Goal: Task Accomplishment & Management: Use online tool/utility

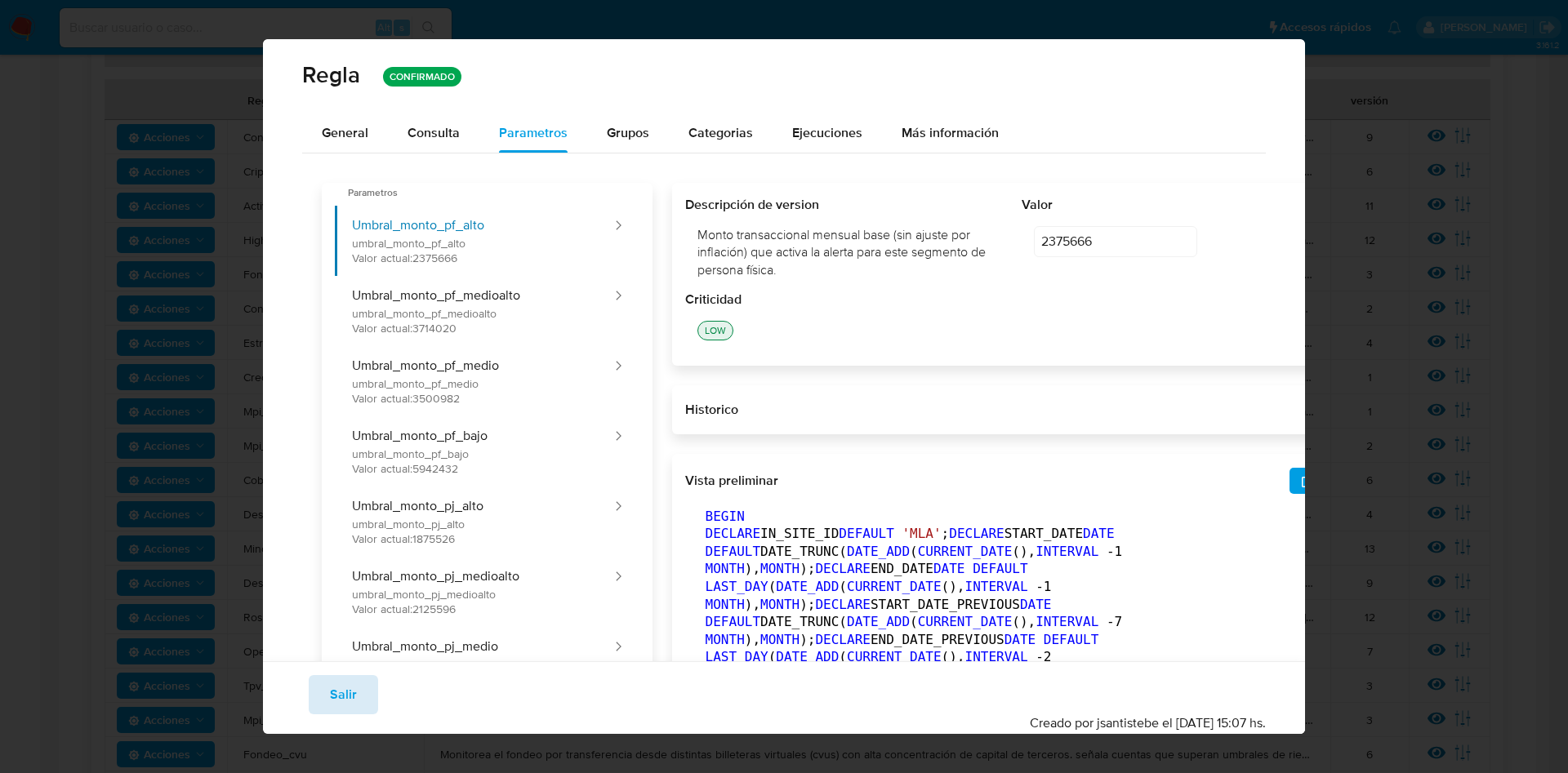
click at [337, 686] on span "Salir" at bounding box center [343, 695] width 27 height 36
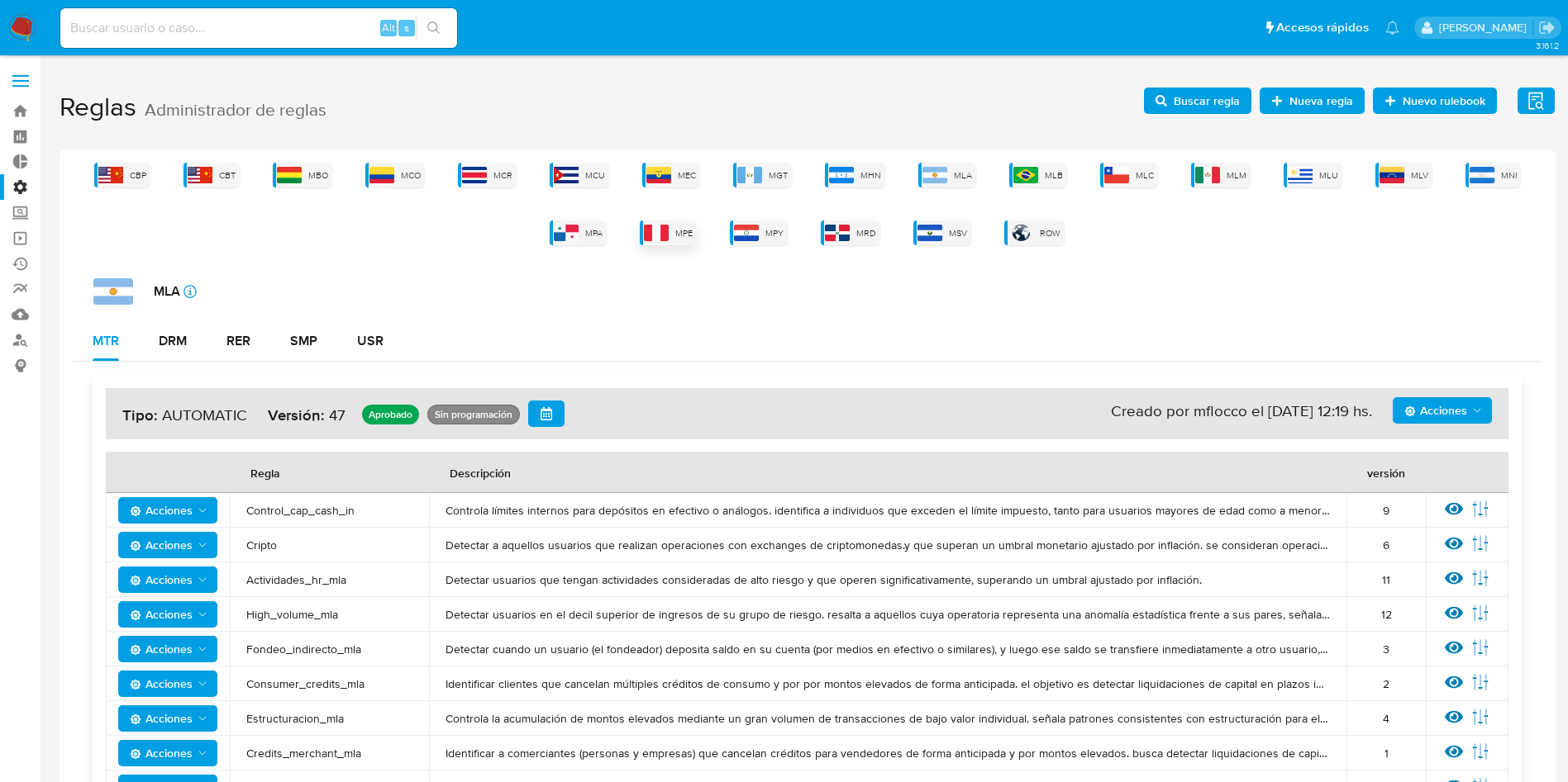
click at [686, 228] on span "MPE" at bounding box center [684, 233] width 17 height 12
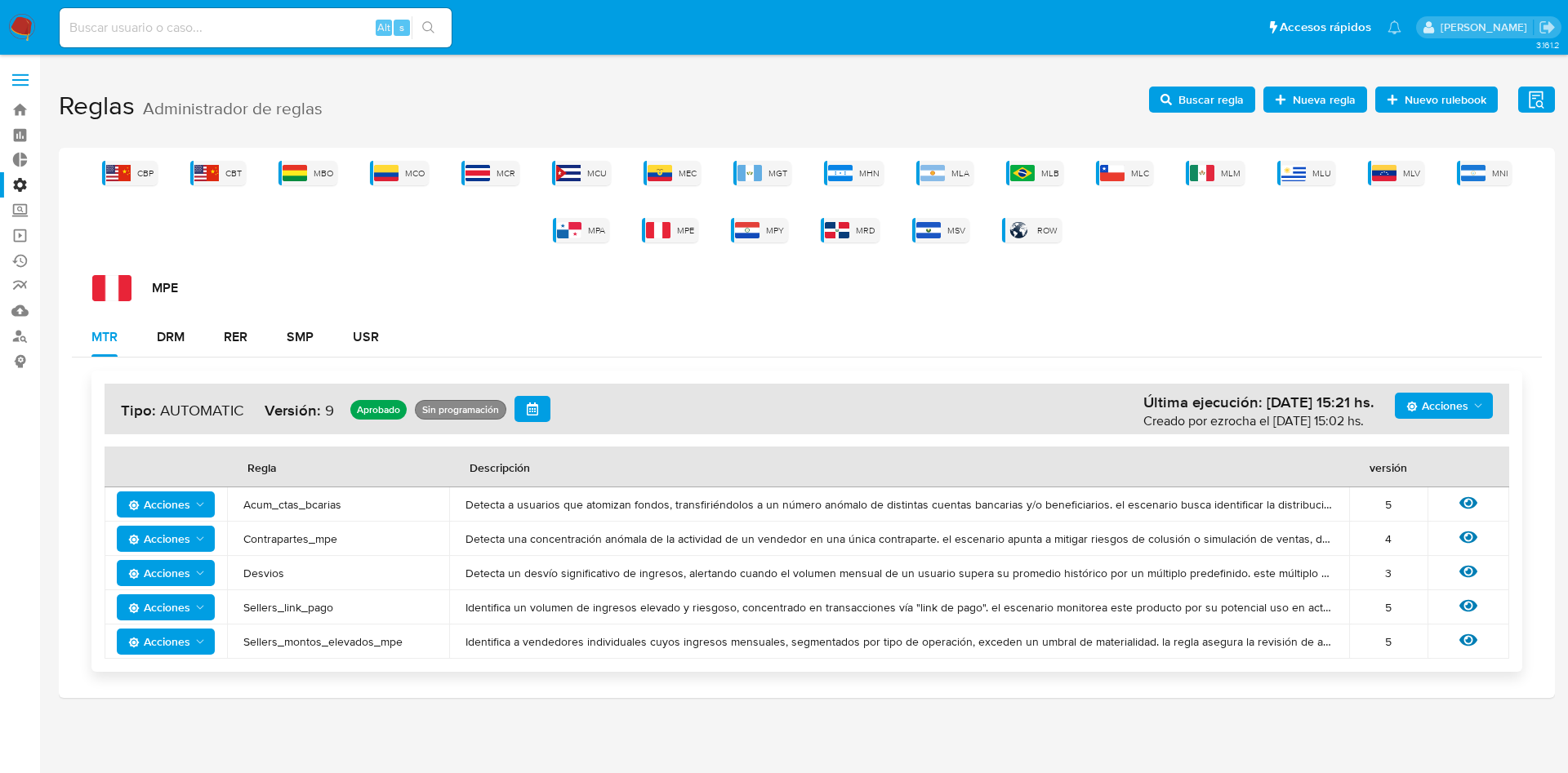
drag, startPoint x: 343, startPoint y: 508, endPoint x: 232, endPoint y: 504, distance: 111.1
click at [232, 504] on td "Acum_ctas_bcarias" at bounding box center [338, 504] width 222 height 35
click at [260, 536] on span "Contrapartes_mpe" at bounding box center [337, 539] width 189 height 15
click at [265, 579] on span "Desvios" at bounding box center [337, 573] width 189 height 15
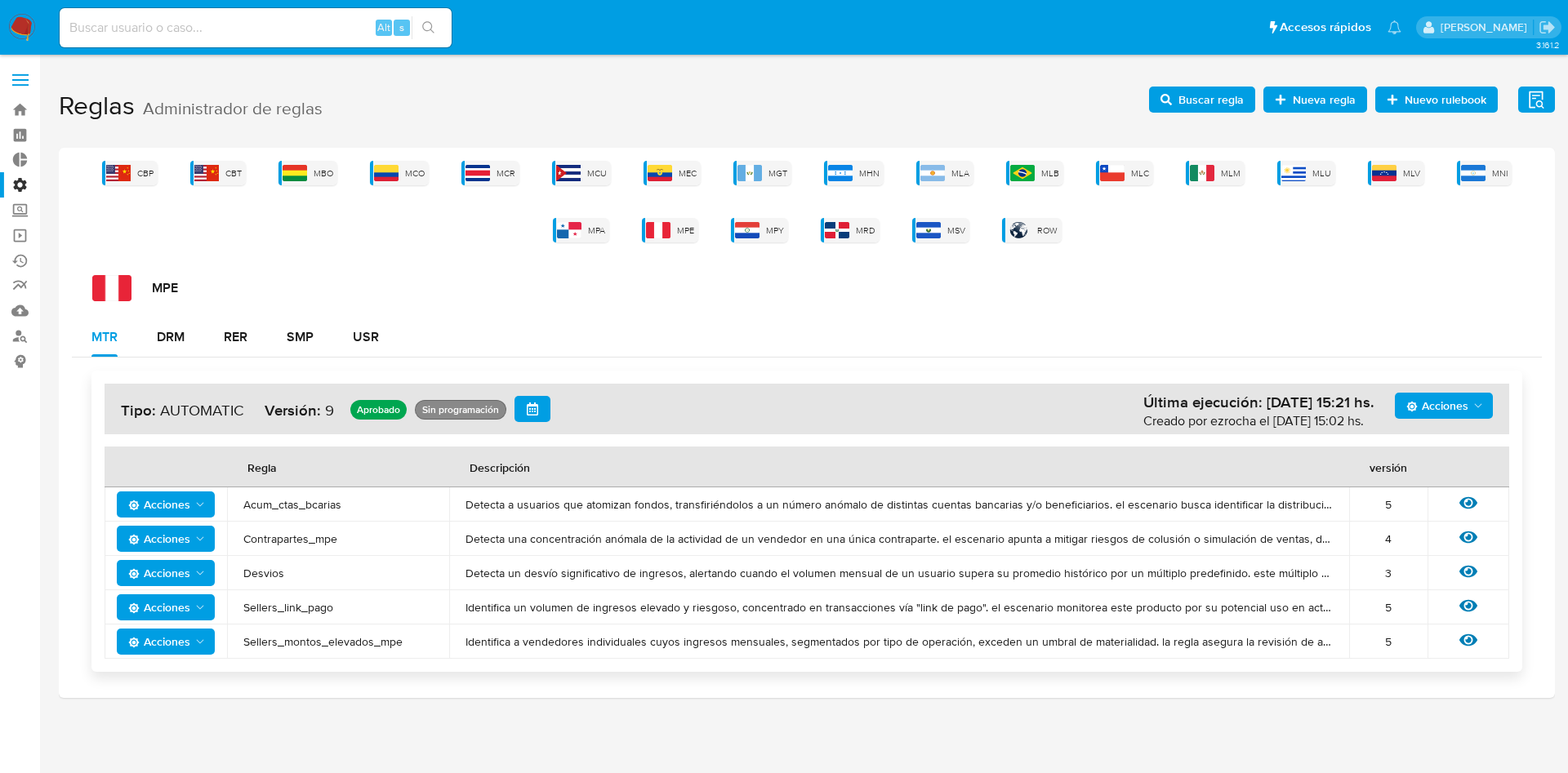
click at [265, 579] on span "Desvios" at bounding box center [337, 573] width 189 height 15
click at [265, 607] on span "Sellers_link_pago" at bounding box center [337, 608] width 189 height 15
click at [303, 651] on td "Sellers_montos_elevados_mpe" at bounding box center [338, 642] width 222 height 35
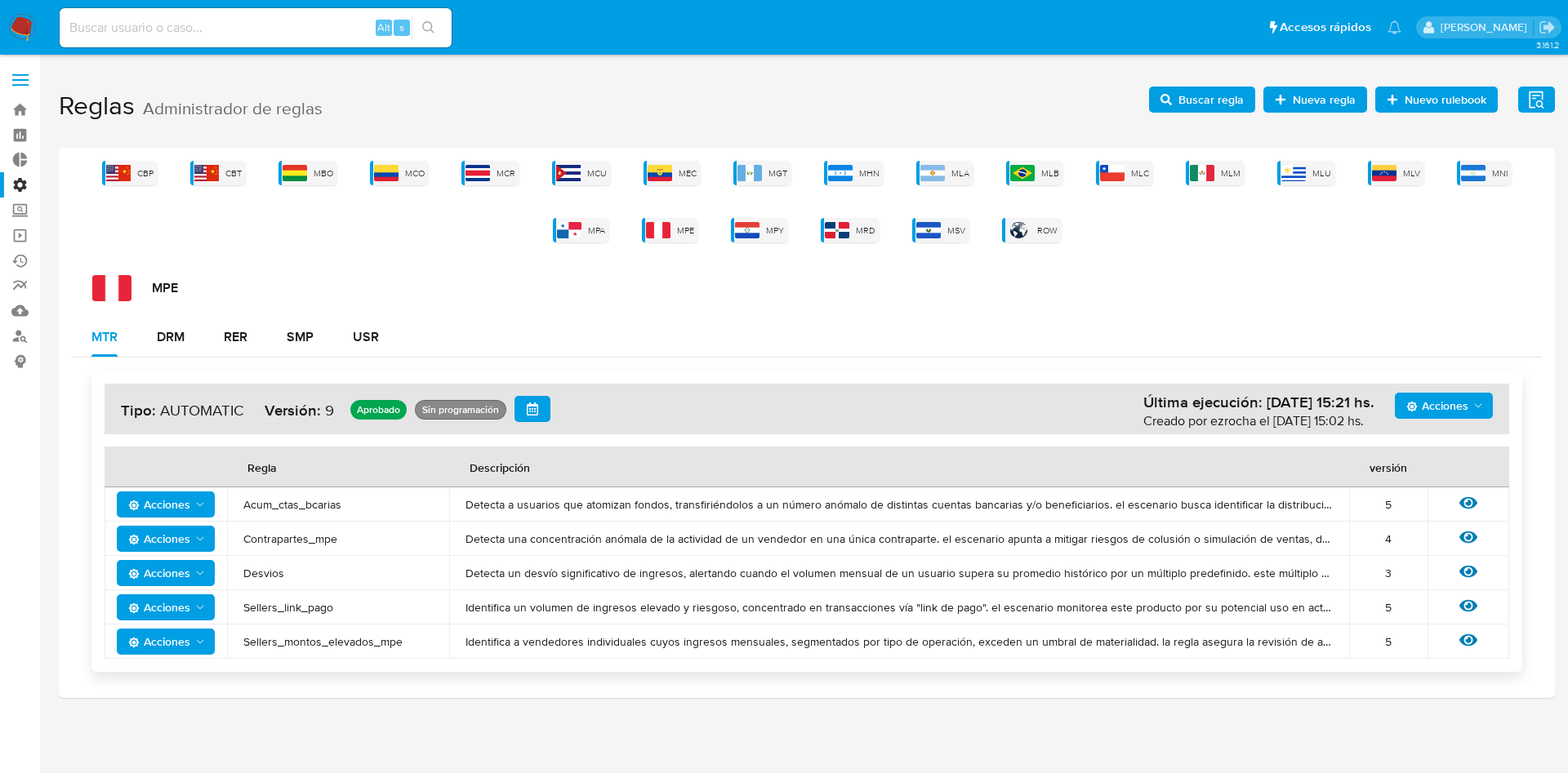
click at [309, 638] on span "Sellers_montos_elevados_mpe" at bounding box center [337, 642] width 189 height 15
click at [681, 236] on span "MPE" at bounding box center [685, 230] width 17 height 12
click at [1465, 494] on icon at bounding box center [1467, 503] width 18 height 18
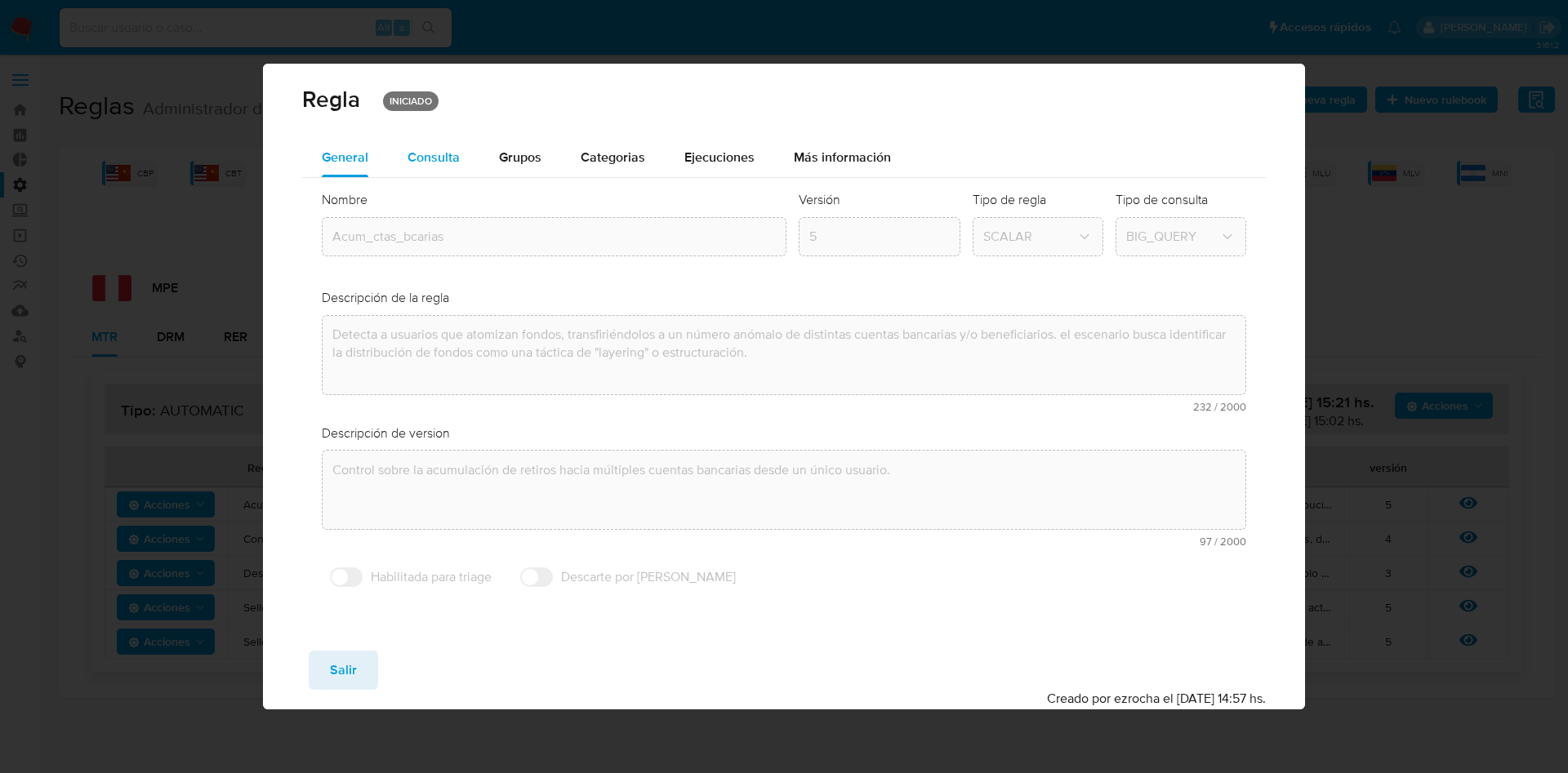
click at [411, 145] on div "Consulta" at bounding box center [433, 158] width 52 height 39
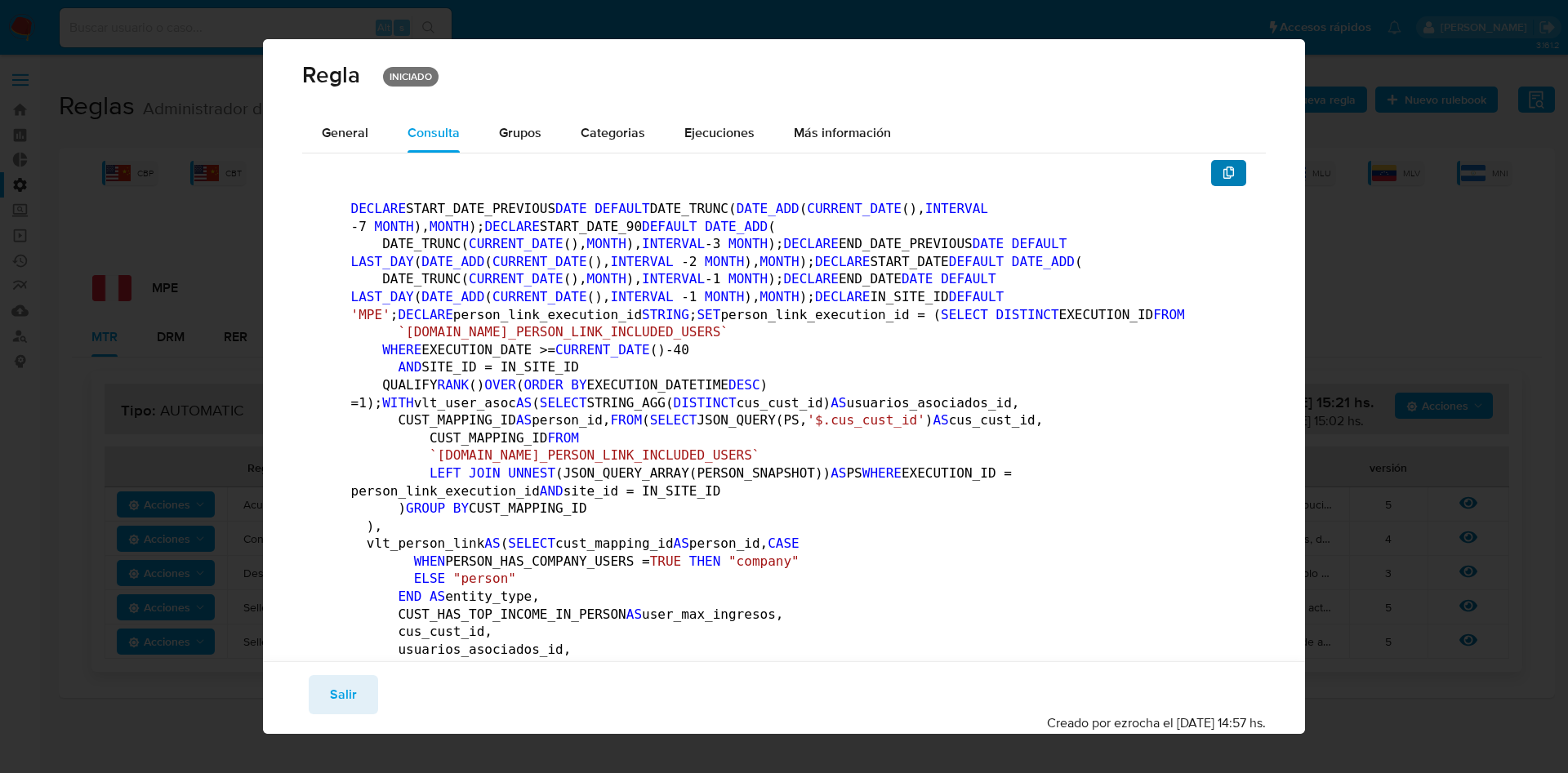
click at [1211, 167] on button "button" at bounding box center [1229, 173] width 36 height 26
click at [346, 687] on span "Salir" at bounding box center [343, 695] width 27 height 36
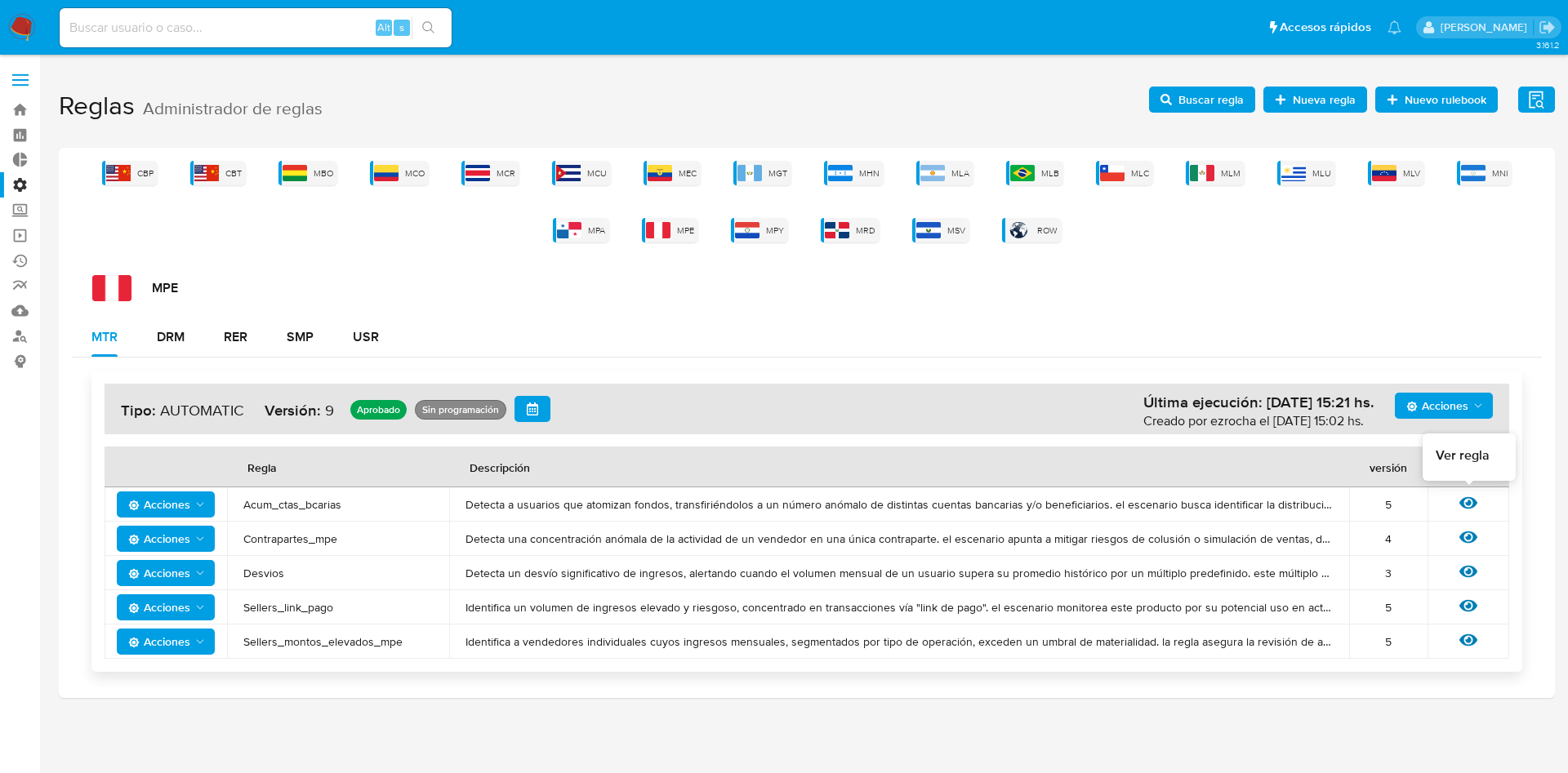
click at [1471, 498] on icon at bounding box center [1467, 503] width 18 height 12
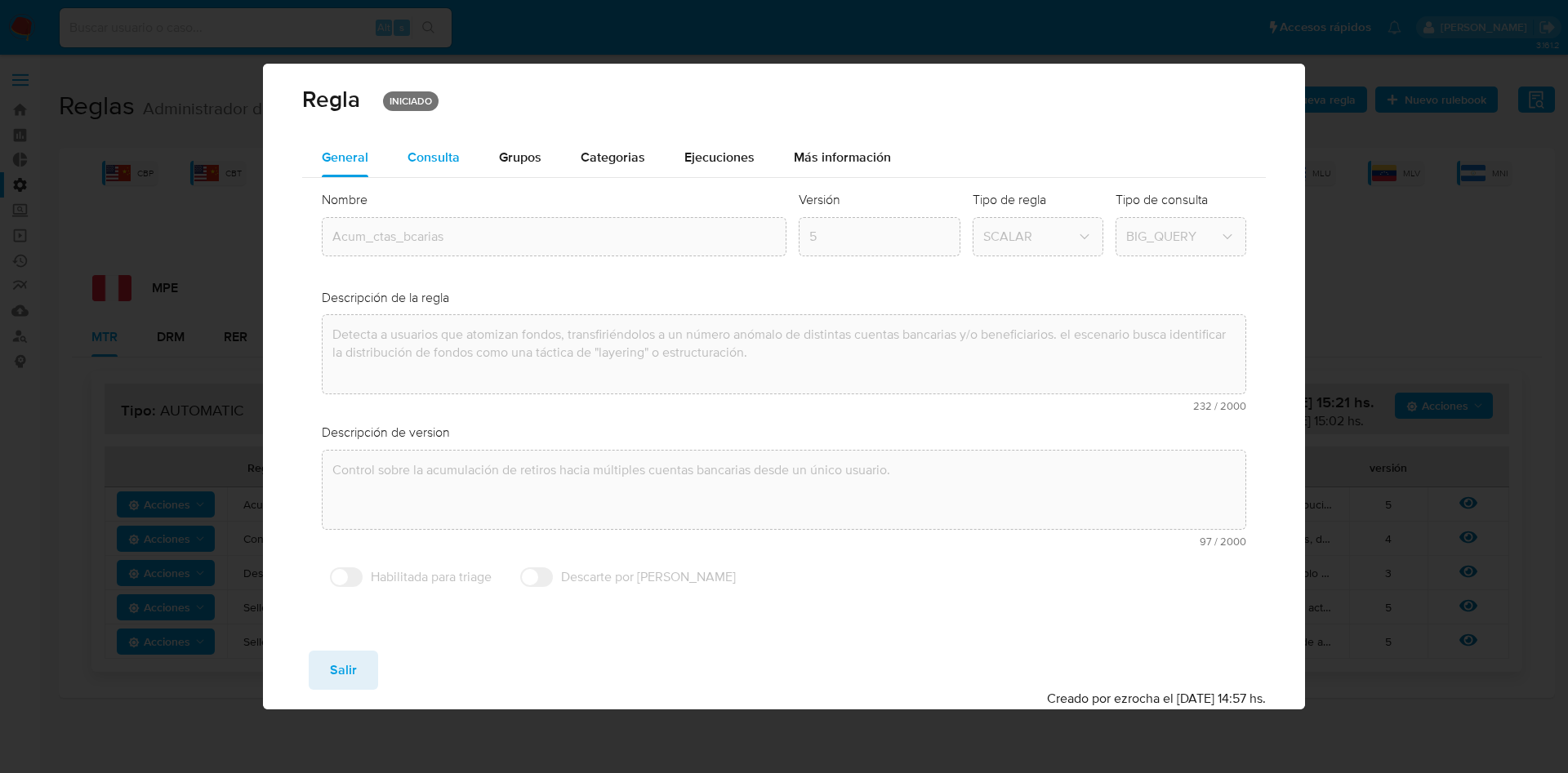
click at [447, 153] on span "Consulta" at bounding box center [433, 158] width 52 height 19
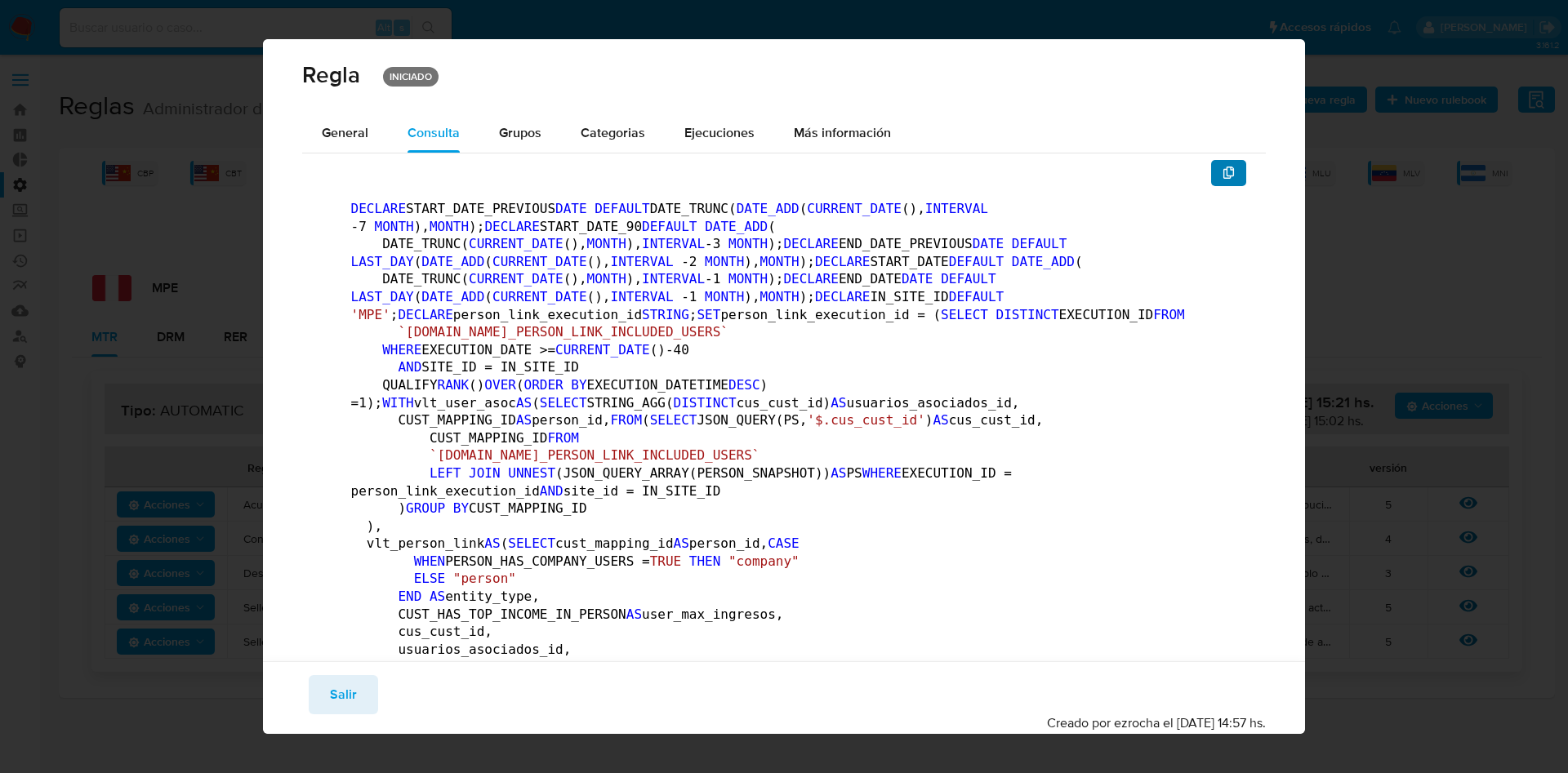
click at [1219, 168] on button "button" at bounding box center [1229, 173] width 36 height 26
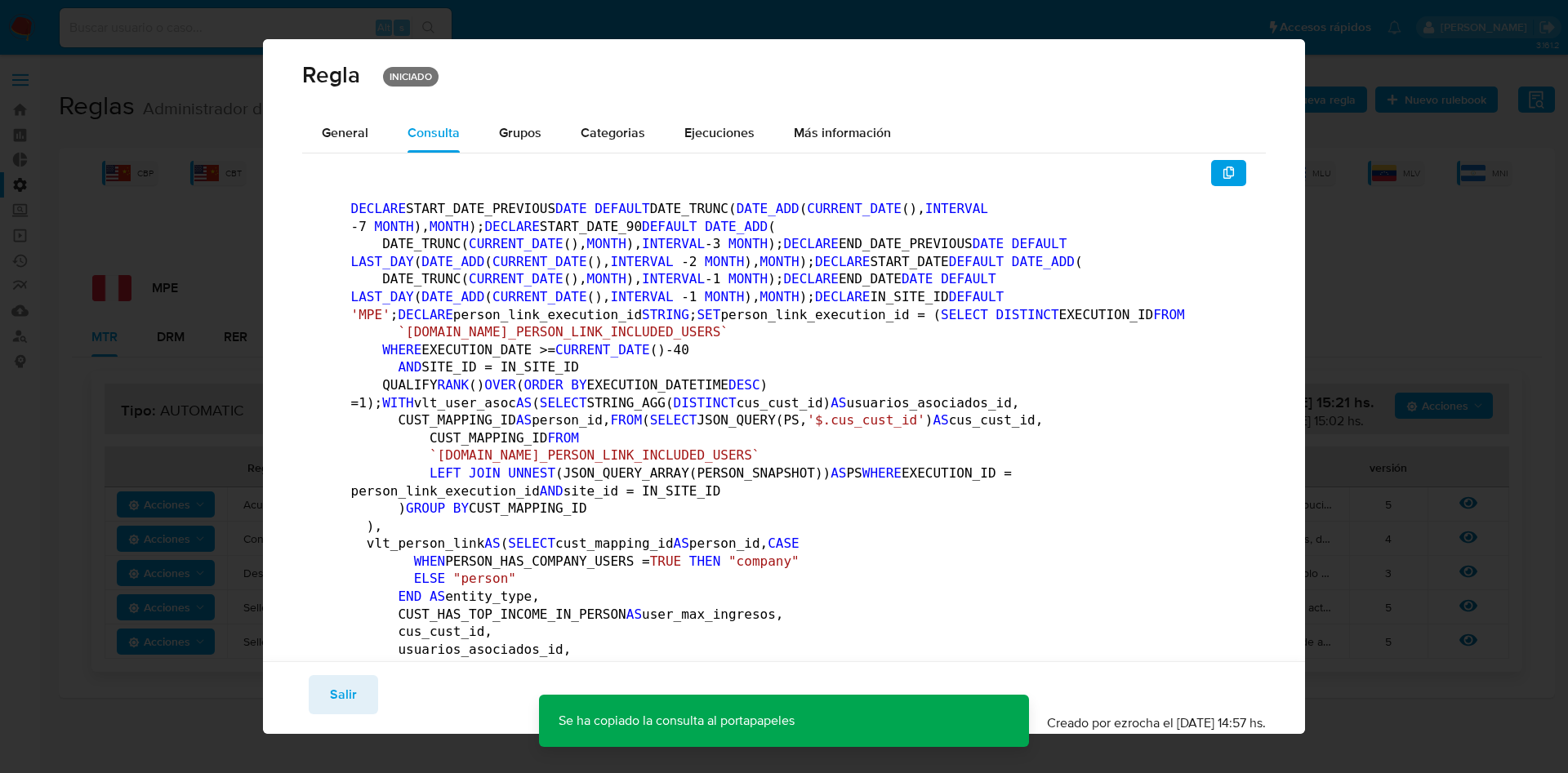
click at [1223, 171] on icon "button" at bounding box center [1229, 173] width 11 height 13
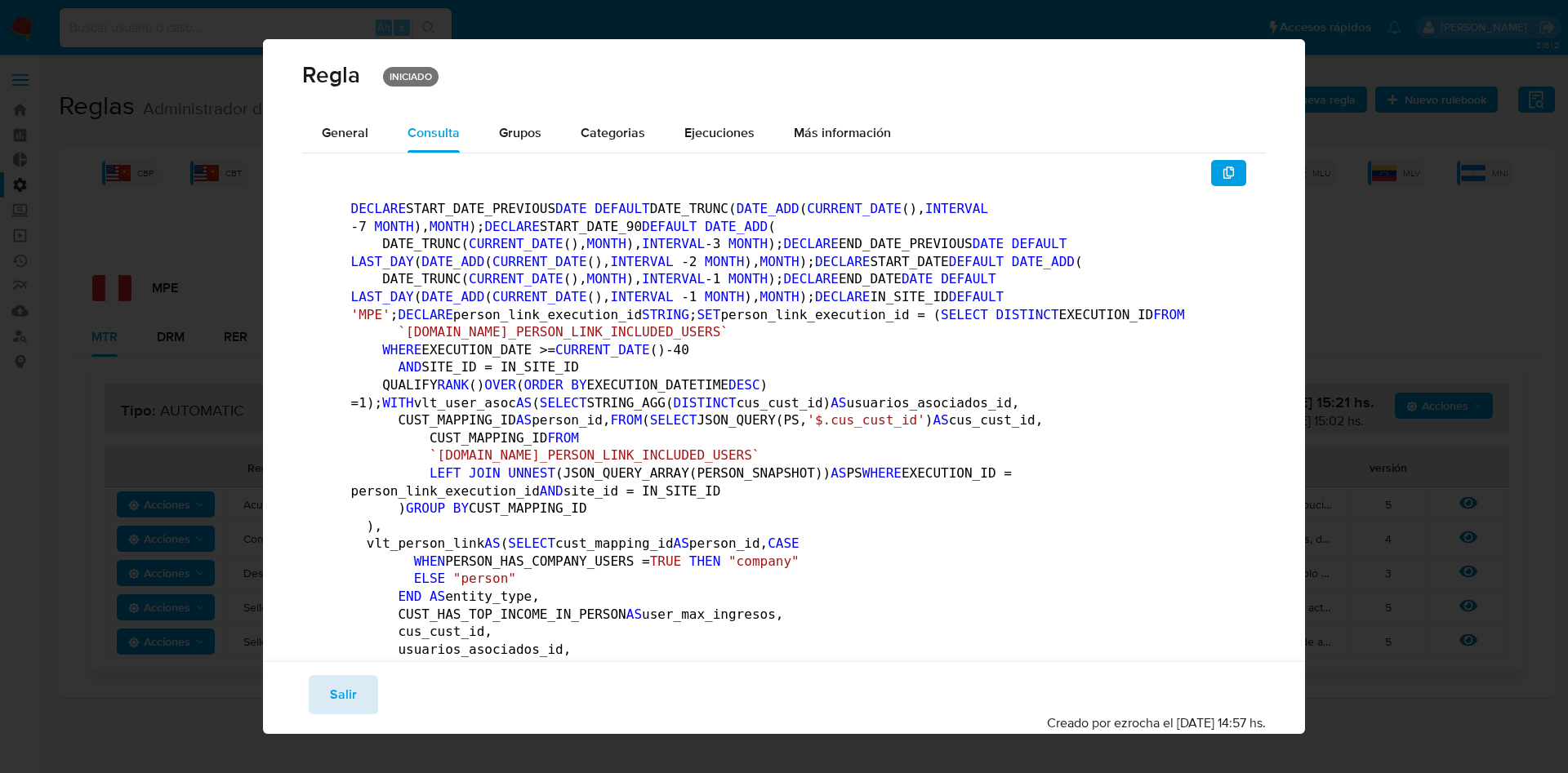
click at [325, 695] on button "Salir" at bounding box center [343, 695] width 69 height 39
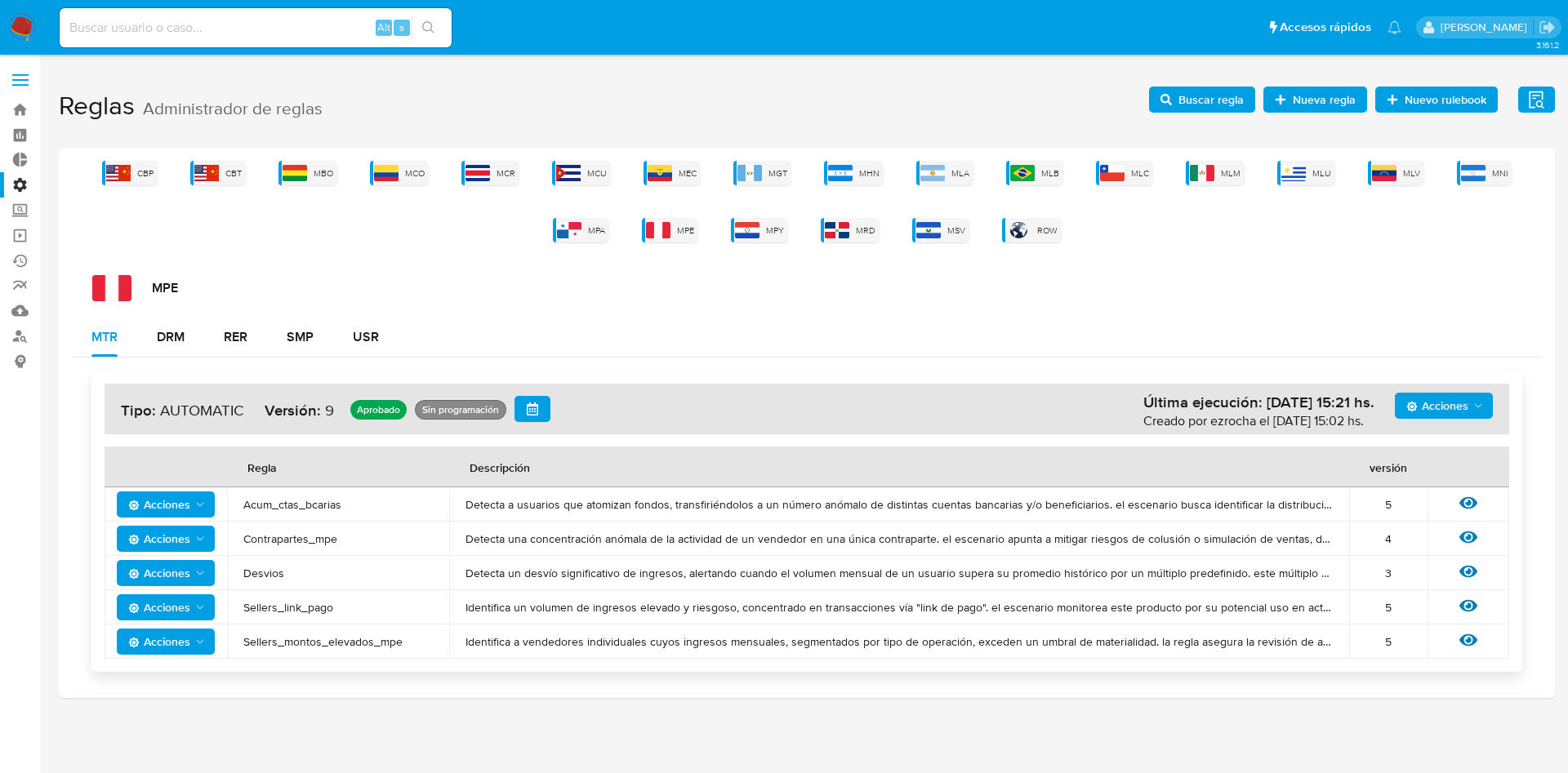
click at [9, 65] on label at bounding box center [21, 79] width 41 height 35
click at [0, 0] on input "checkbox" at bounding box center [0, 0] width 0 height 0
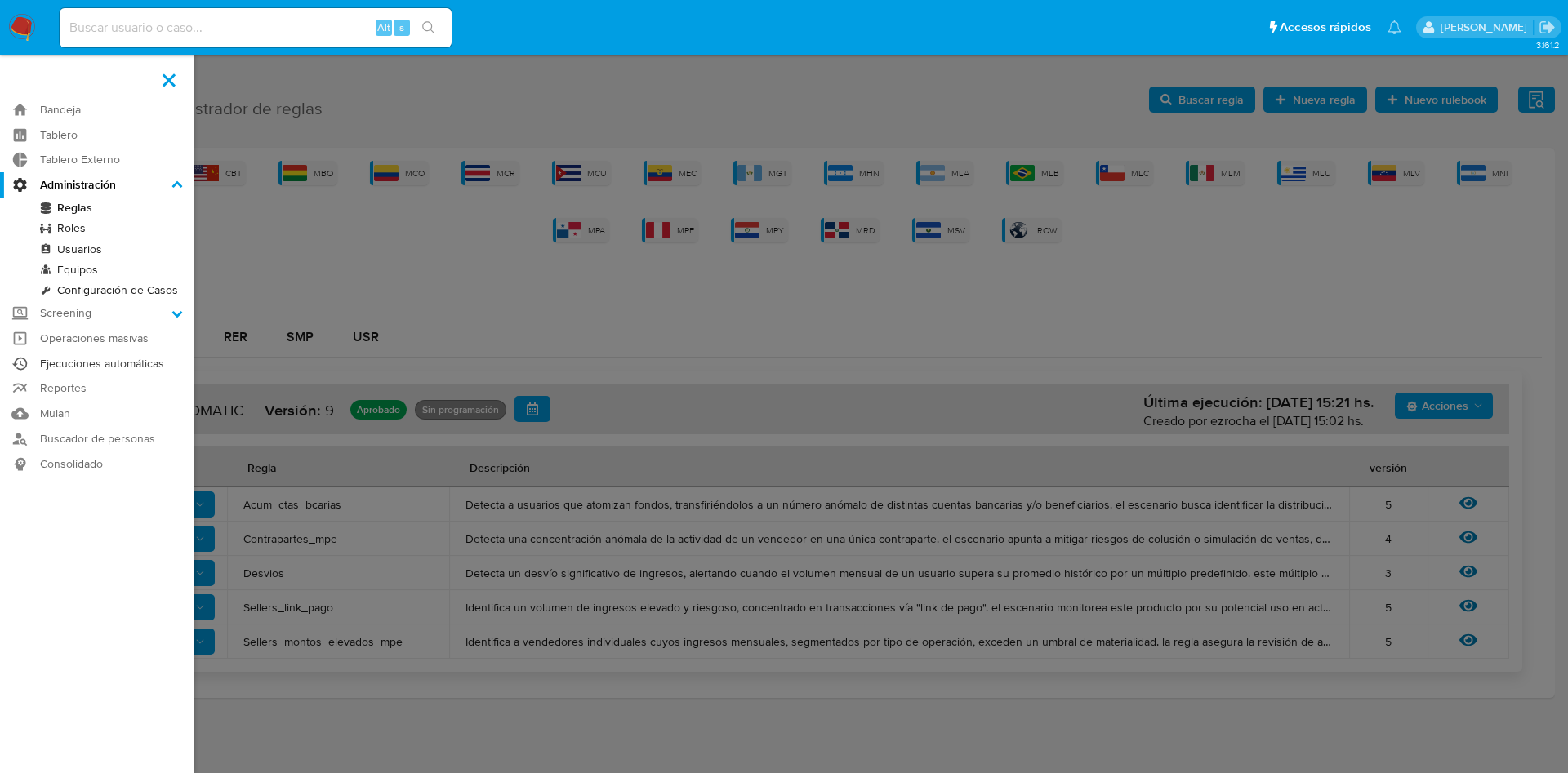
click at [106, 364] on link "Ejecuciones automáticas" at bounding box center [97, 364] width 194 height 25
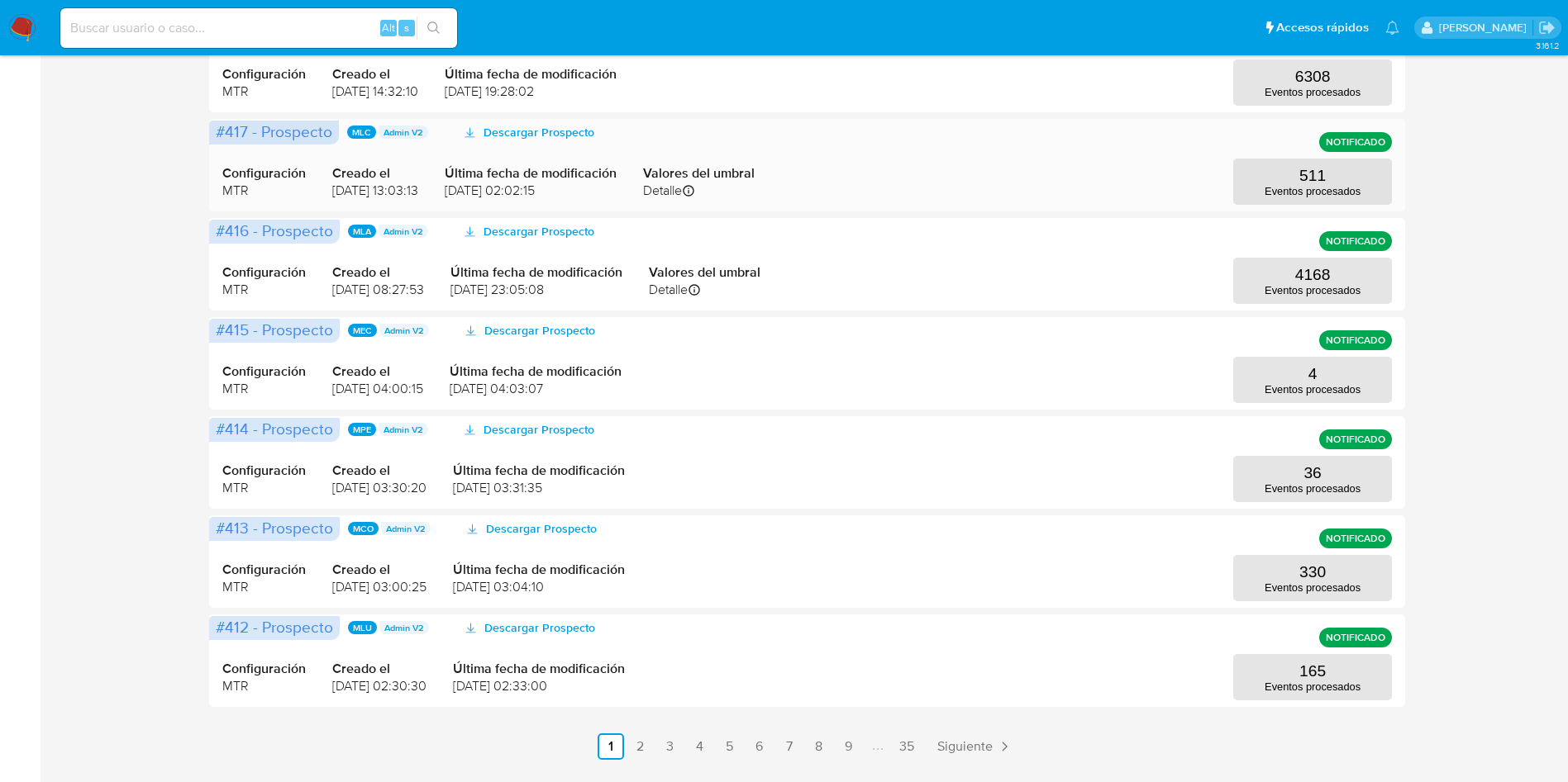
scroll to position [620, 0]
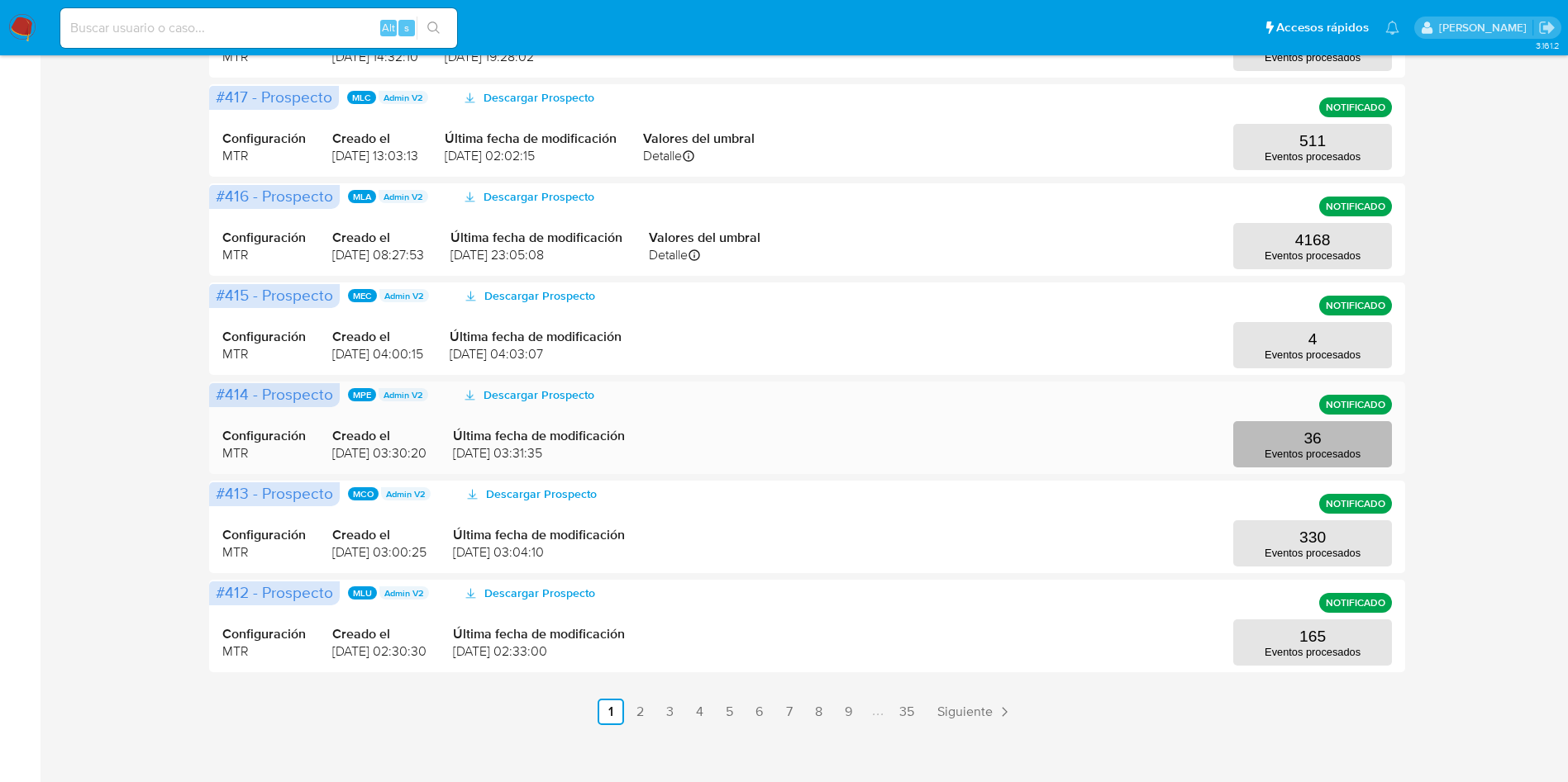
click at [1322, 456] on p "Eventos procesados" at bounding box center [1312, 454] width 96 height 12
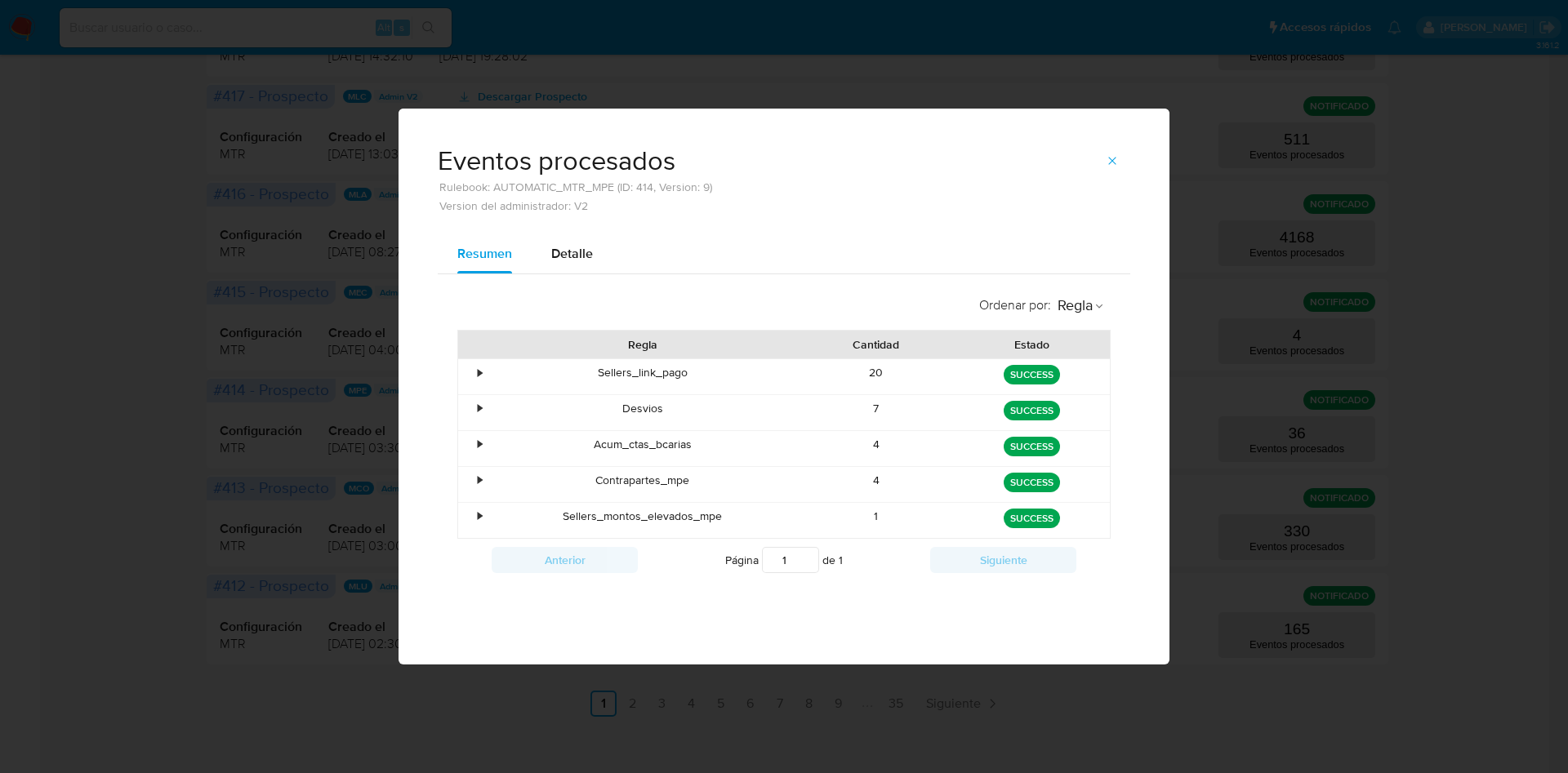
drag, startPoint x: 862, startPoint y: 450, endPoint x: 983, endPoint y: 456, distance: 121.1
click at [970, 456] on div "• Acum_ctas_bcarias 4 green SUCCESS" at bounding box center [783, 449] width 652 height 35
drag, startPoint x: 870, startPoint y: 498, endPoint x: 963, endPoint y: 484, distance: 94.0
click at [963, 484] on div "• Sellers_link_pago 20 green SUCCESS • Desvios 7 green SUCCESS • Acum_ctas_bcar…" at bounding box center [784, 449] width 653 height 180
click at [1121, 161] on button "button" at bounding box center [1112, 161] width 36 height 26
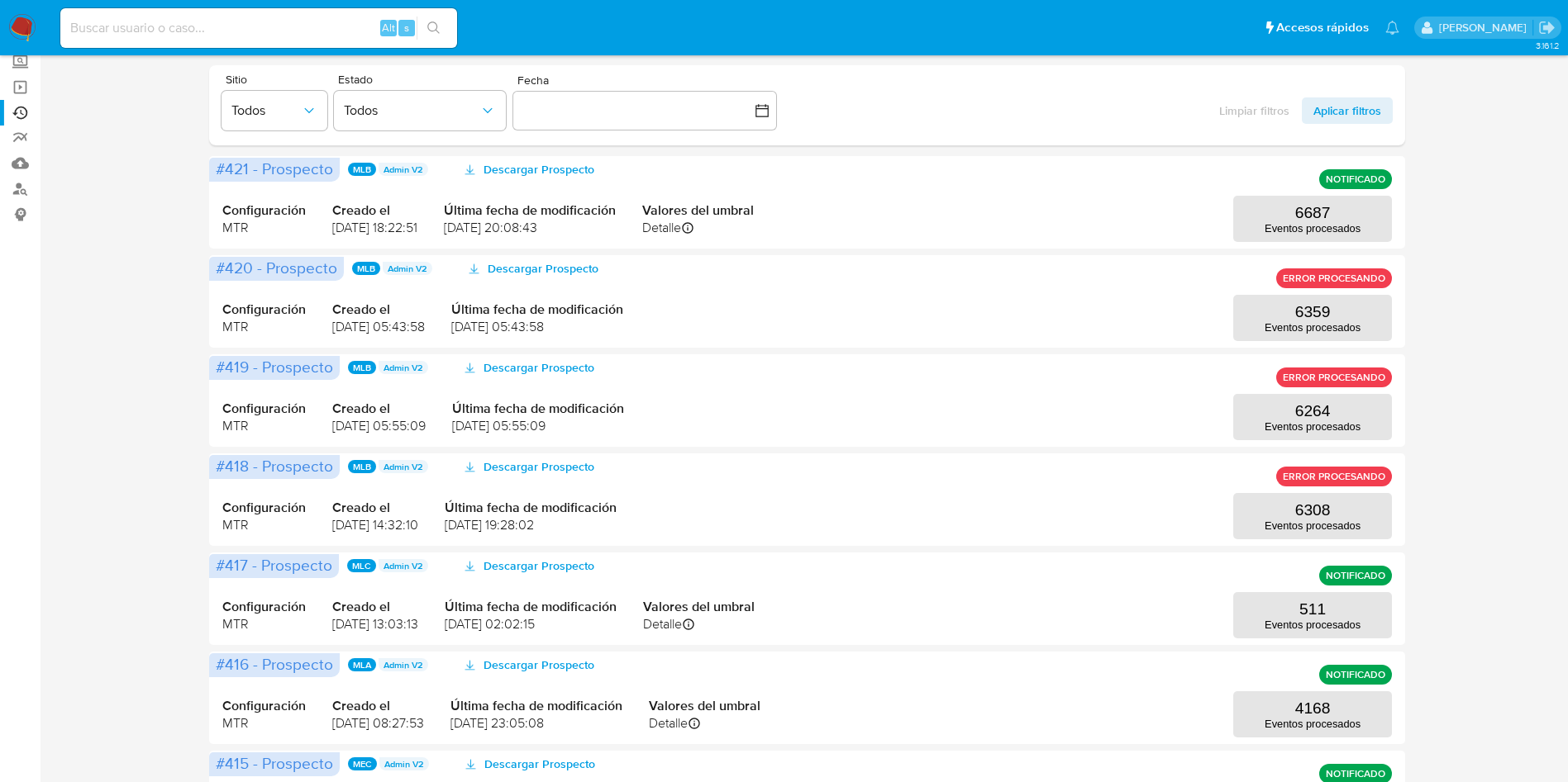
scroll to position [0, 0]
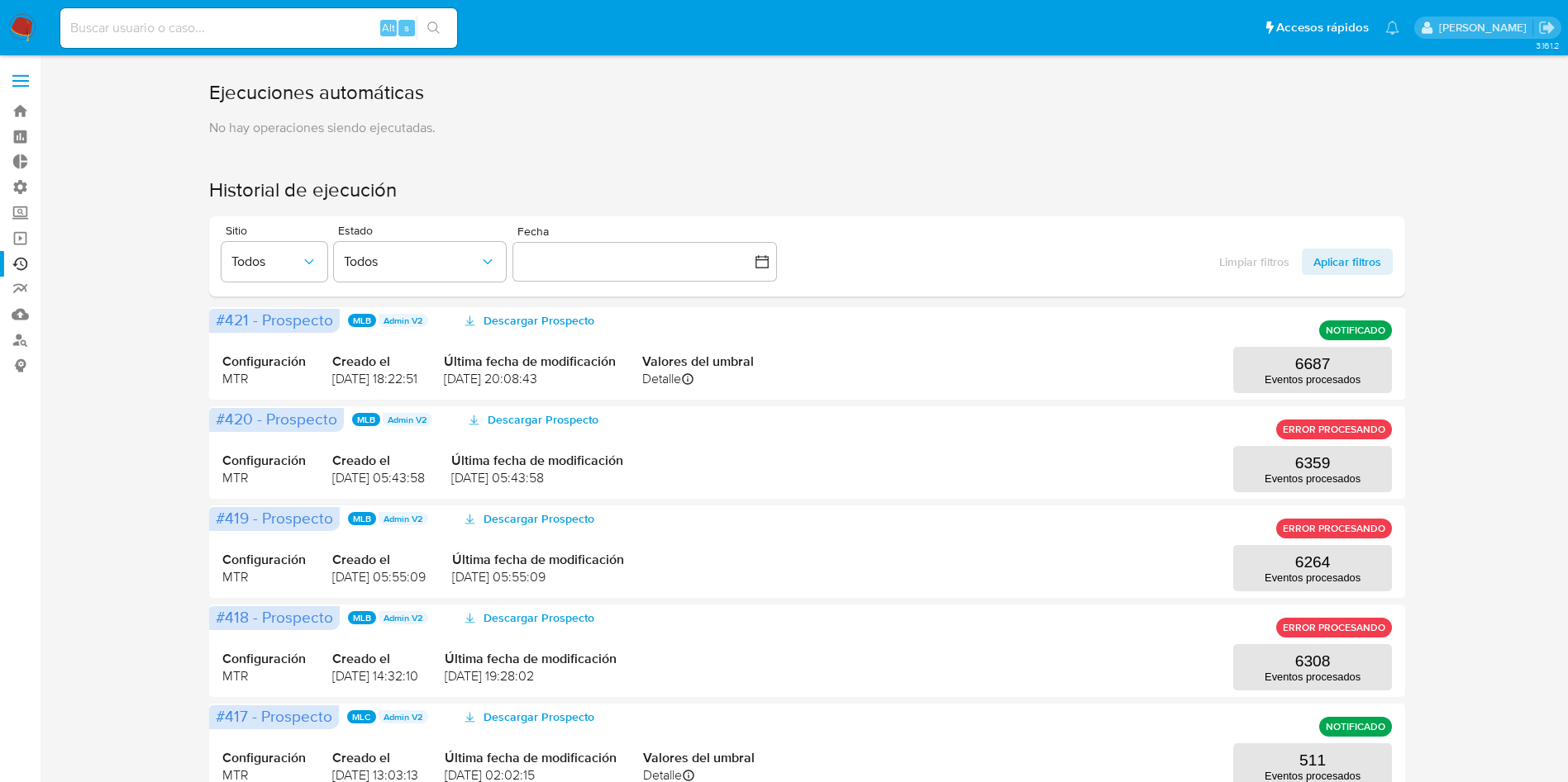
click at [25, 88] on label at bounding box center [21, 80] width 42 height 35
click at [0, 0] on input "checkbox" at bounding box center [0, 0] width 0 height 0
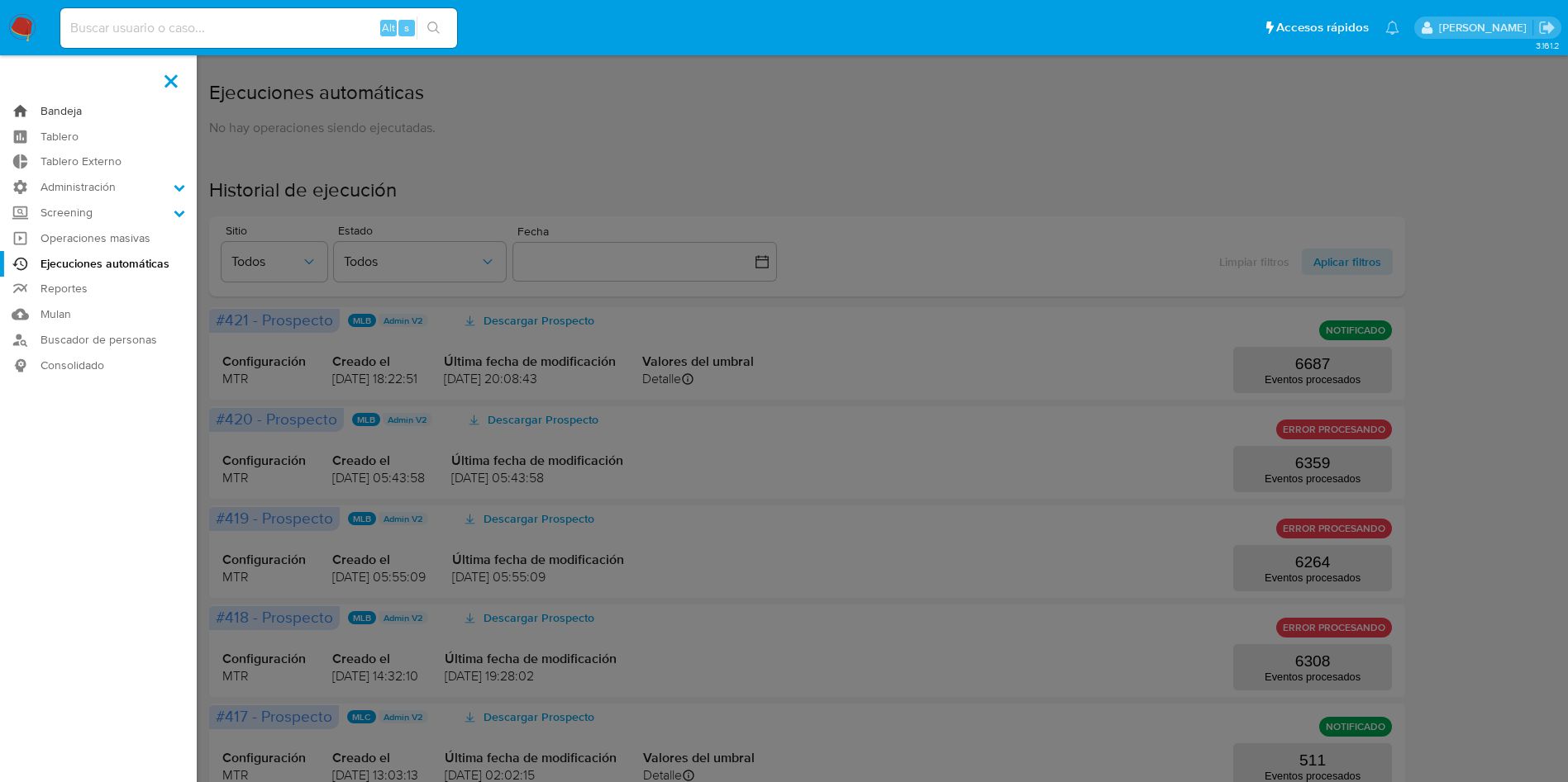
click at [73, 108] on link "Bandeja" at bounding box center [98, 110] width 196 height 25
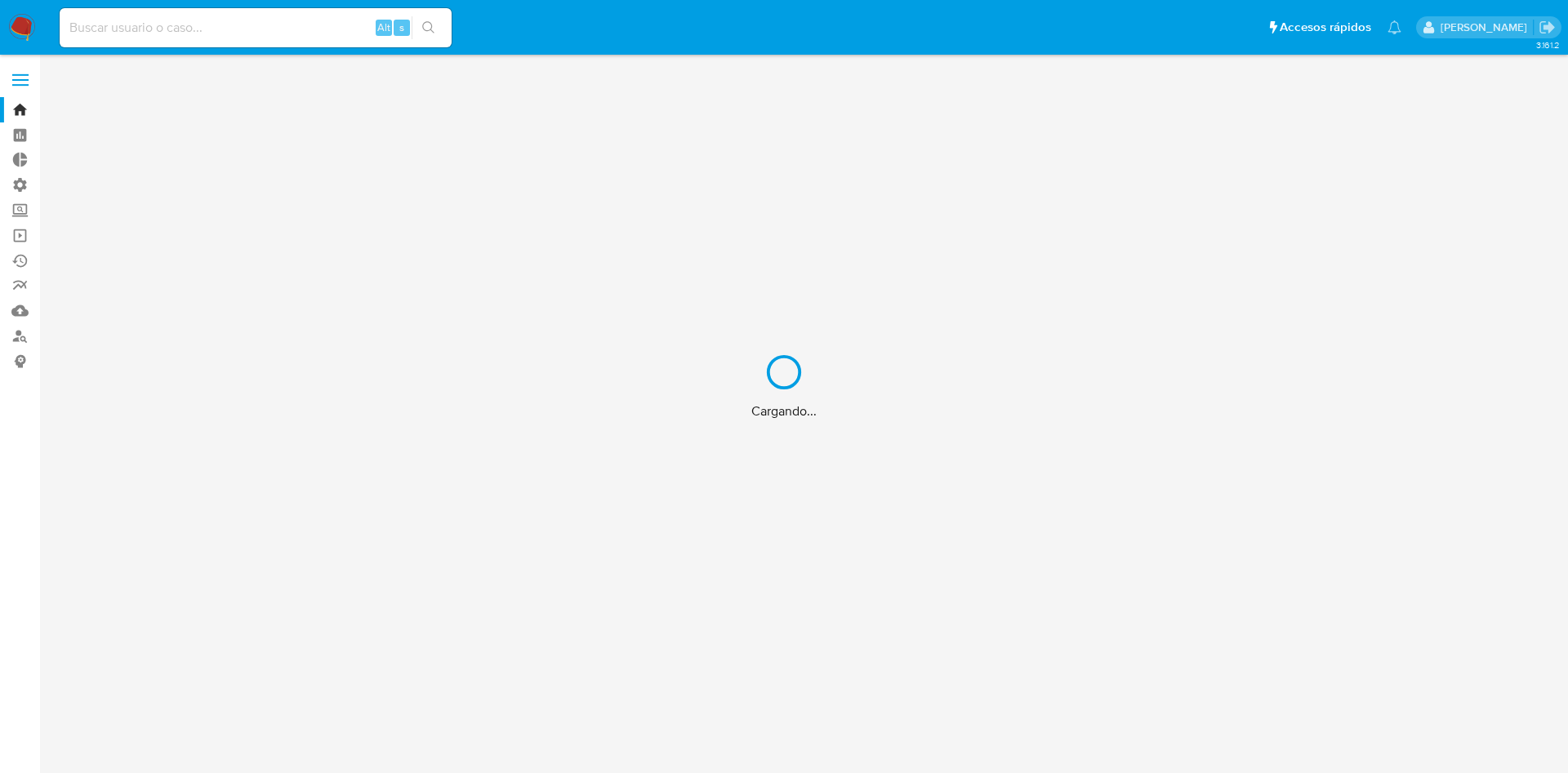
click at [16, 79] on div "Cargando..." at bounding box center [784, 386] width 1568 height 773
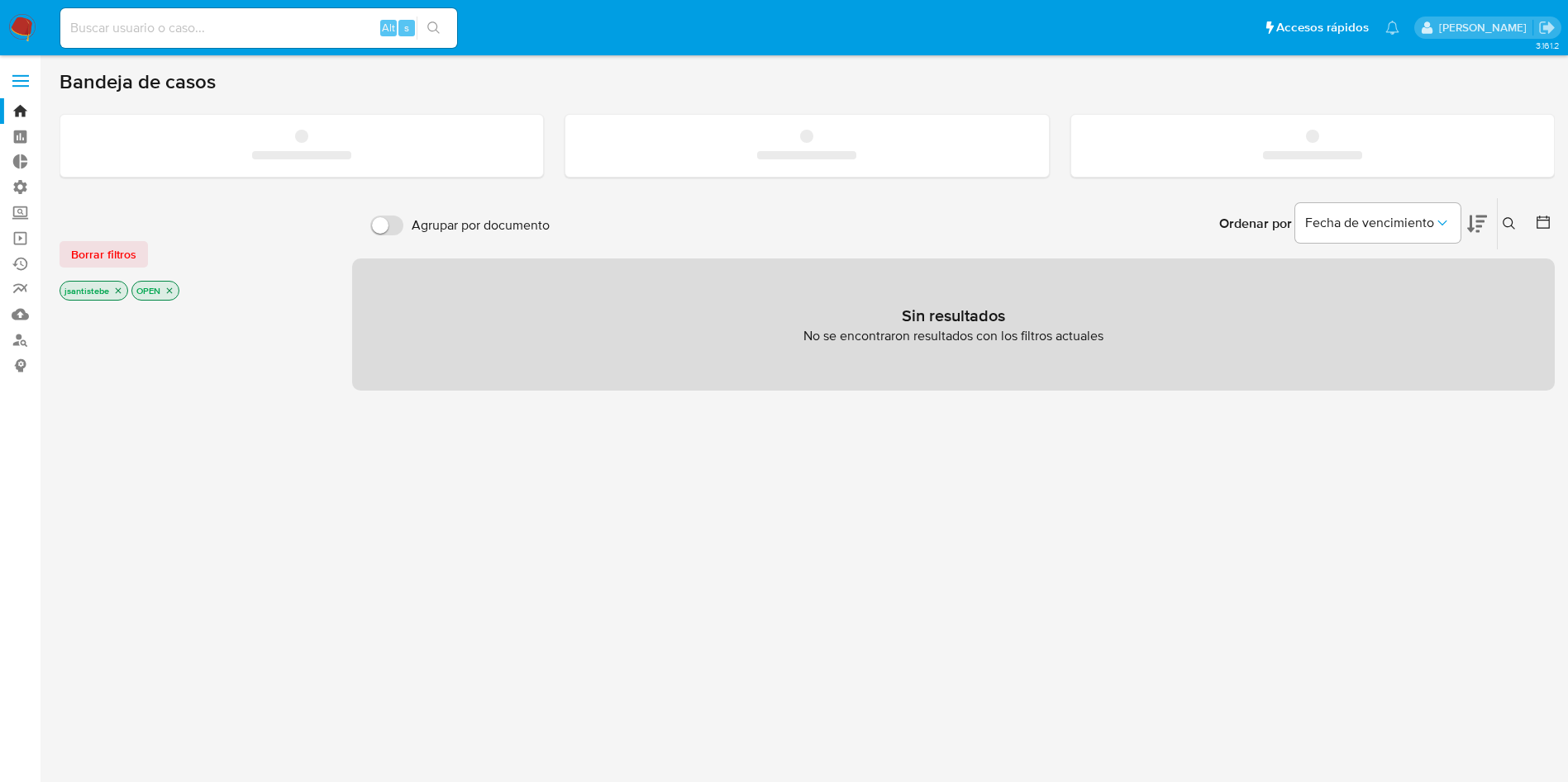
click at [11, 76] on label at bounding box center [21, 80] width 42 height 35
click at [0, 0] on input "checkbox" at bounding box center [0, 0] width 0 height 0
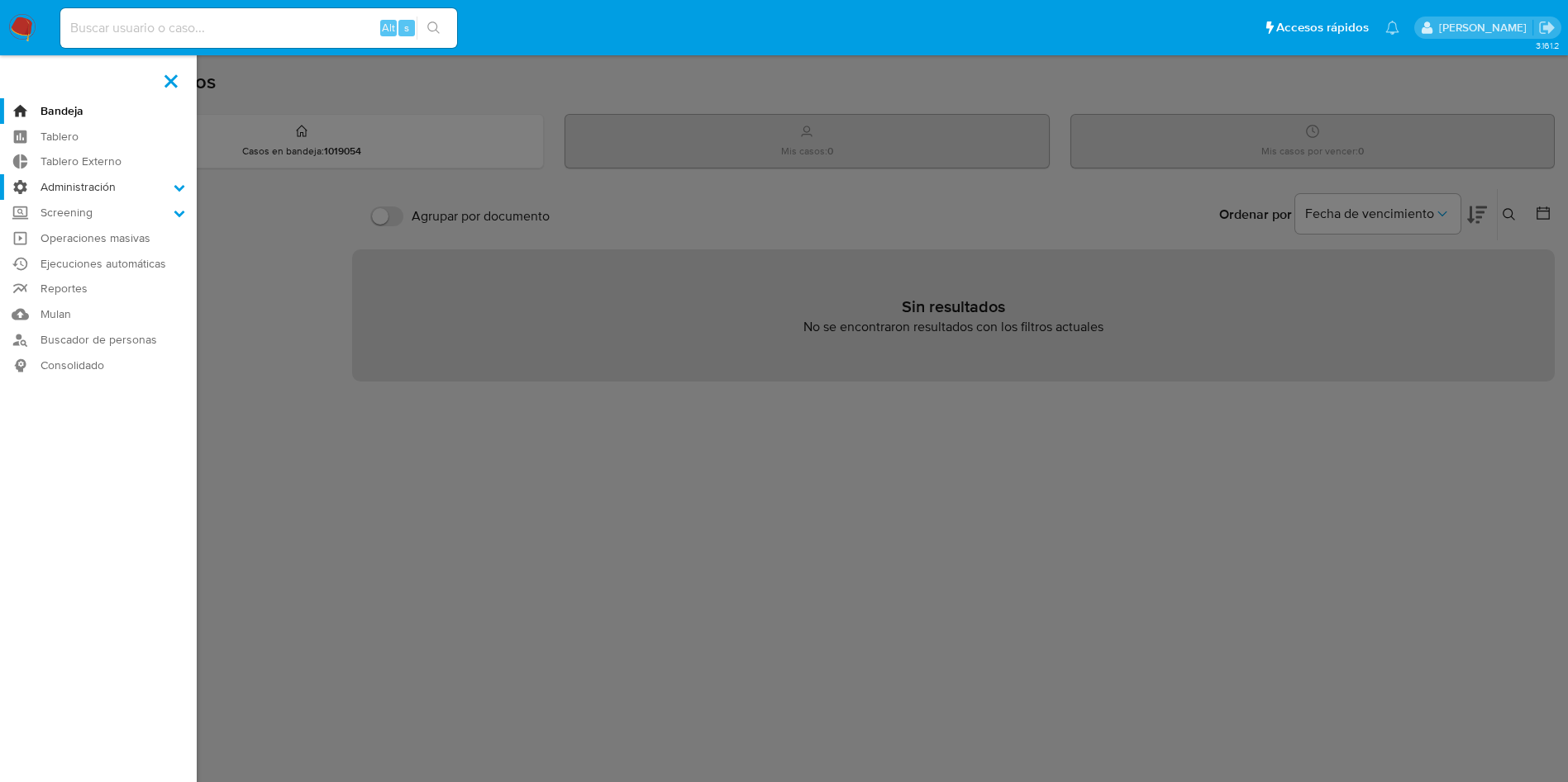
click at [110, 182] on label "Administración" at bounding box center [98, 187] width 196 height 25
click at [0, 0] on input "Administración" at bounding box center [0, 0] width 0 height 0
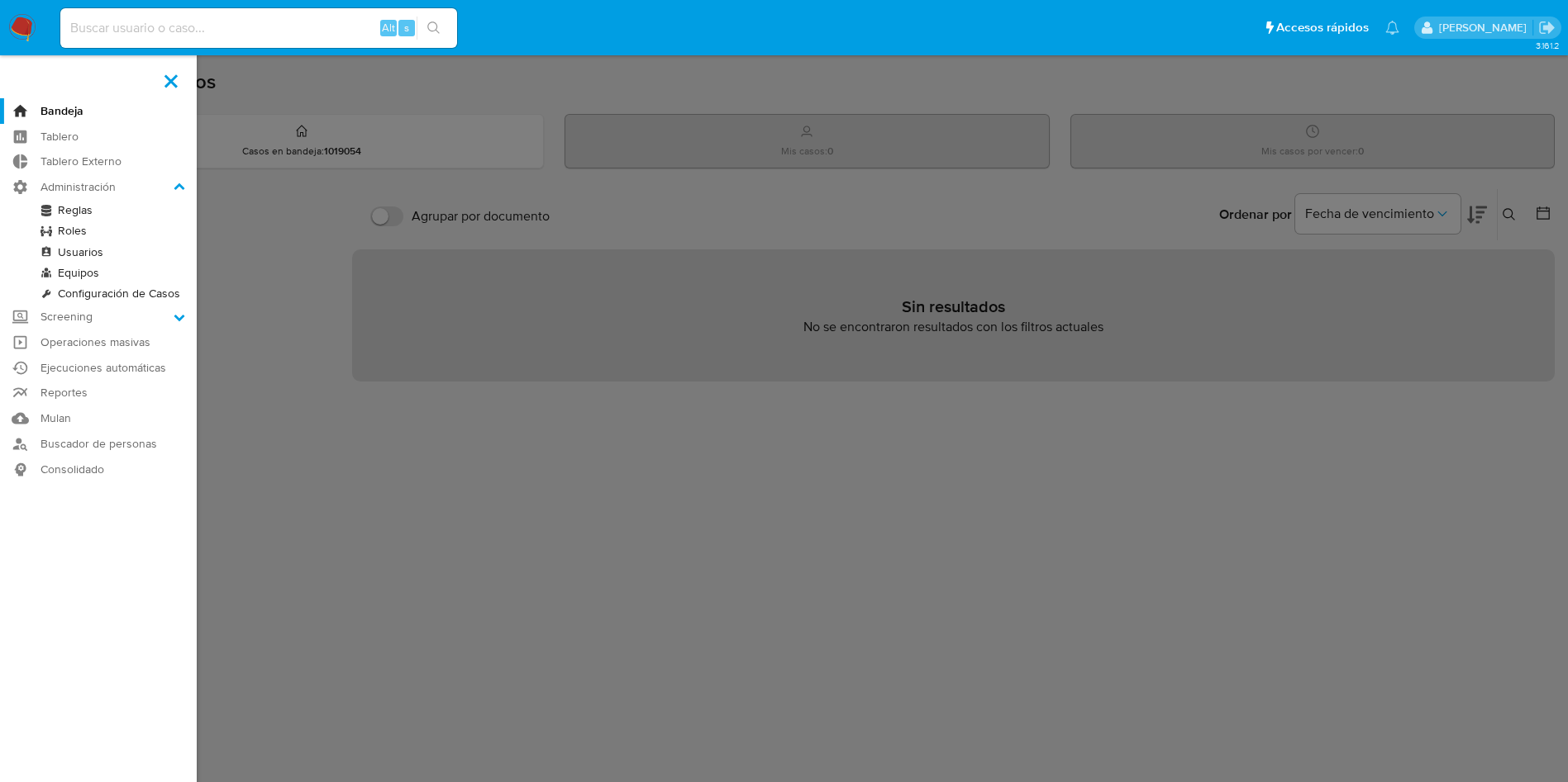
click at [72, 209] on link "Reglas" at bounding box center [98, 210] width 196 height 21
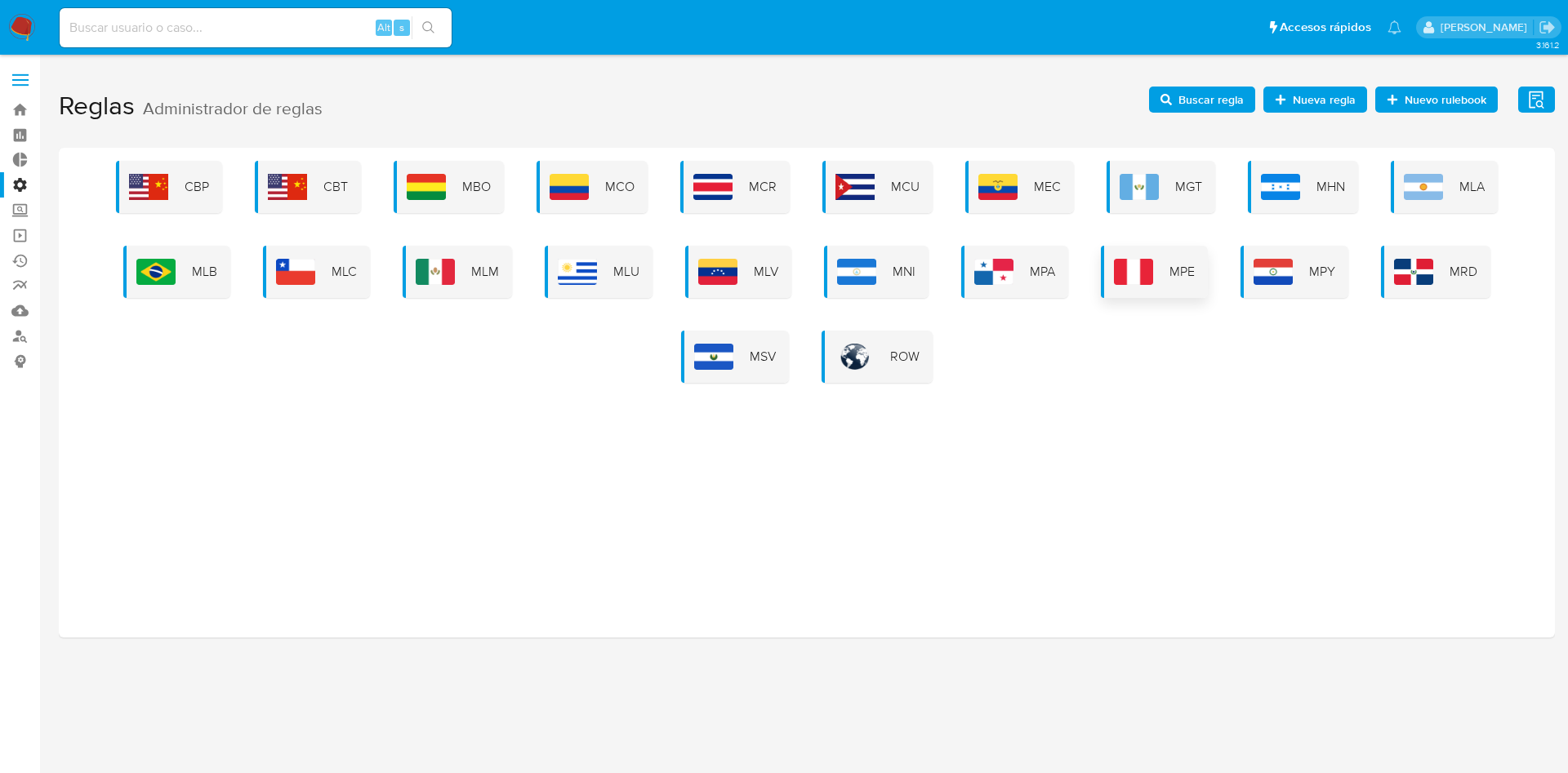
click at [1164, 285] on div "MPE" at bounding box center [1154, 272] width 107 height 52
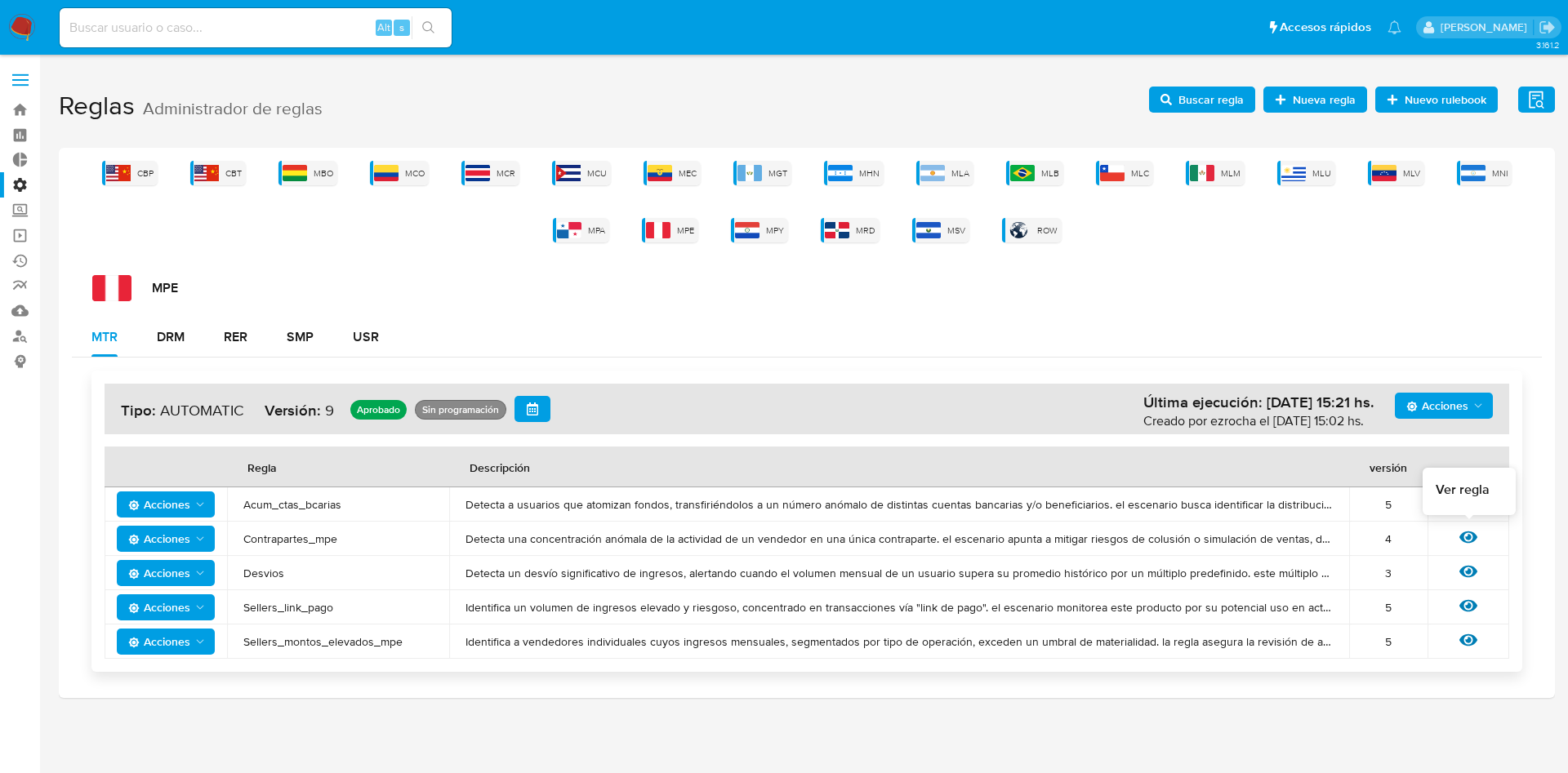
click at [1472, 532] on icon at bounding box center [1467, 537] width 18 height 12
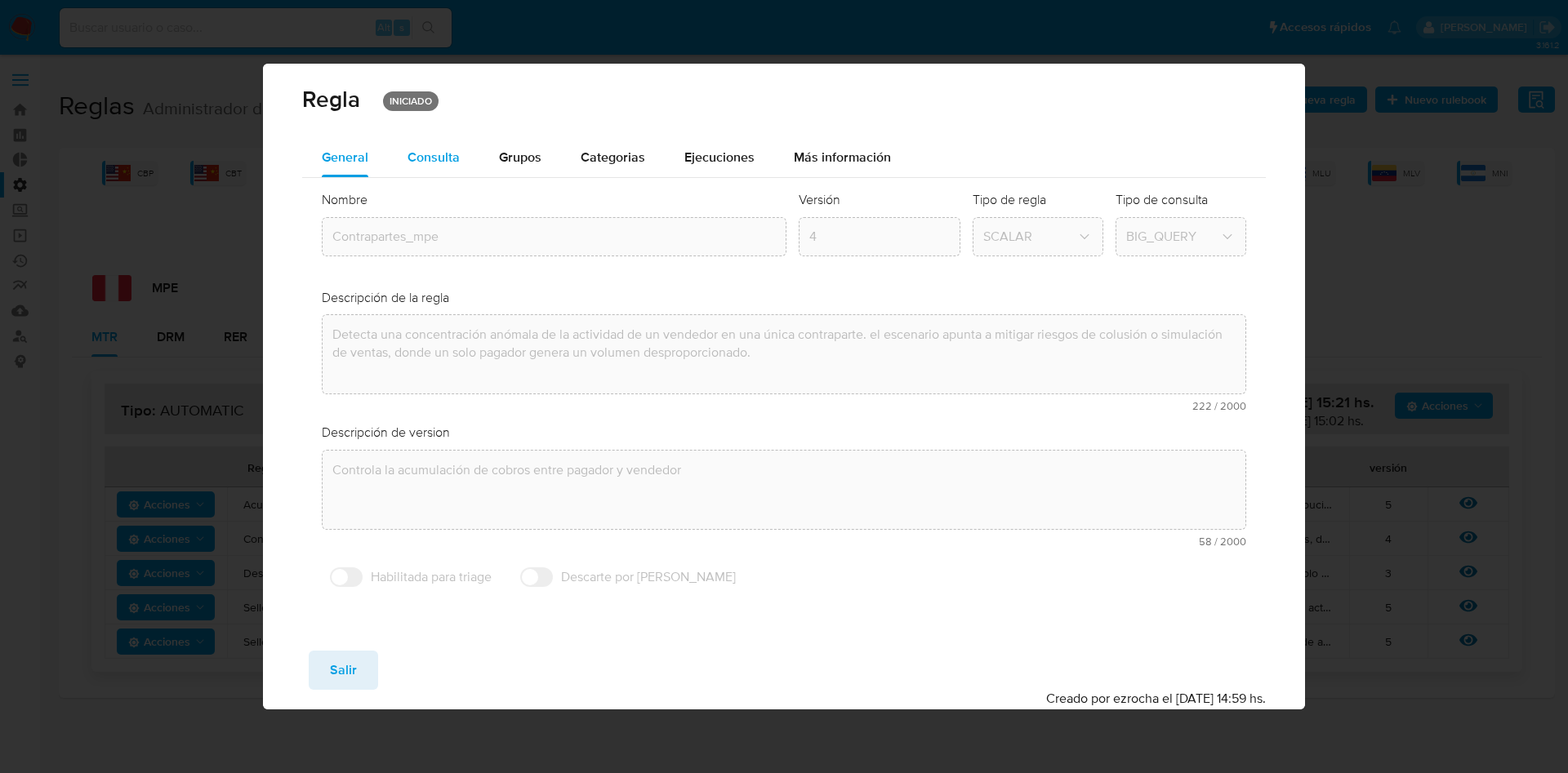
click at [457, 145] on div "Consulta" at bounding box center [433, 158] width 52 height 39
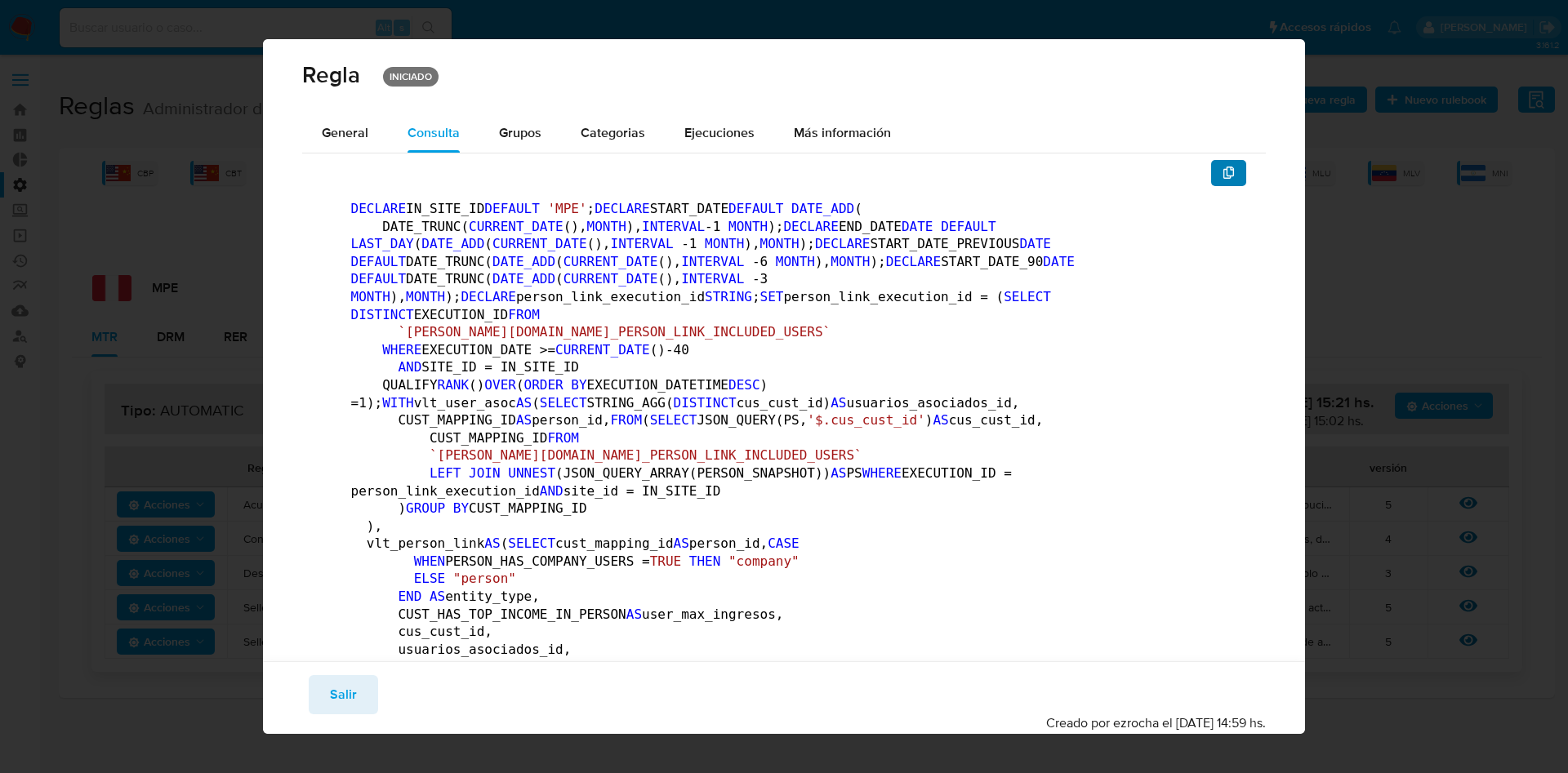
click at [1211, 180] on button "button" at bounding box center [1229, 173] width 36 height 26
click at [324, 675] on button "Salir" at bounding box center [343, 695] width 69 height 39
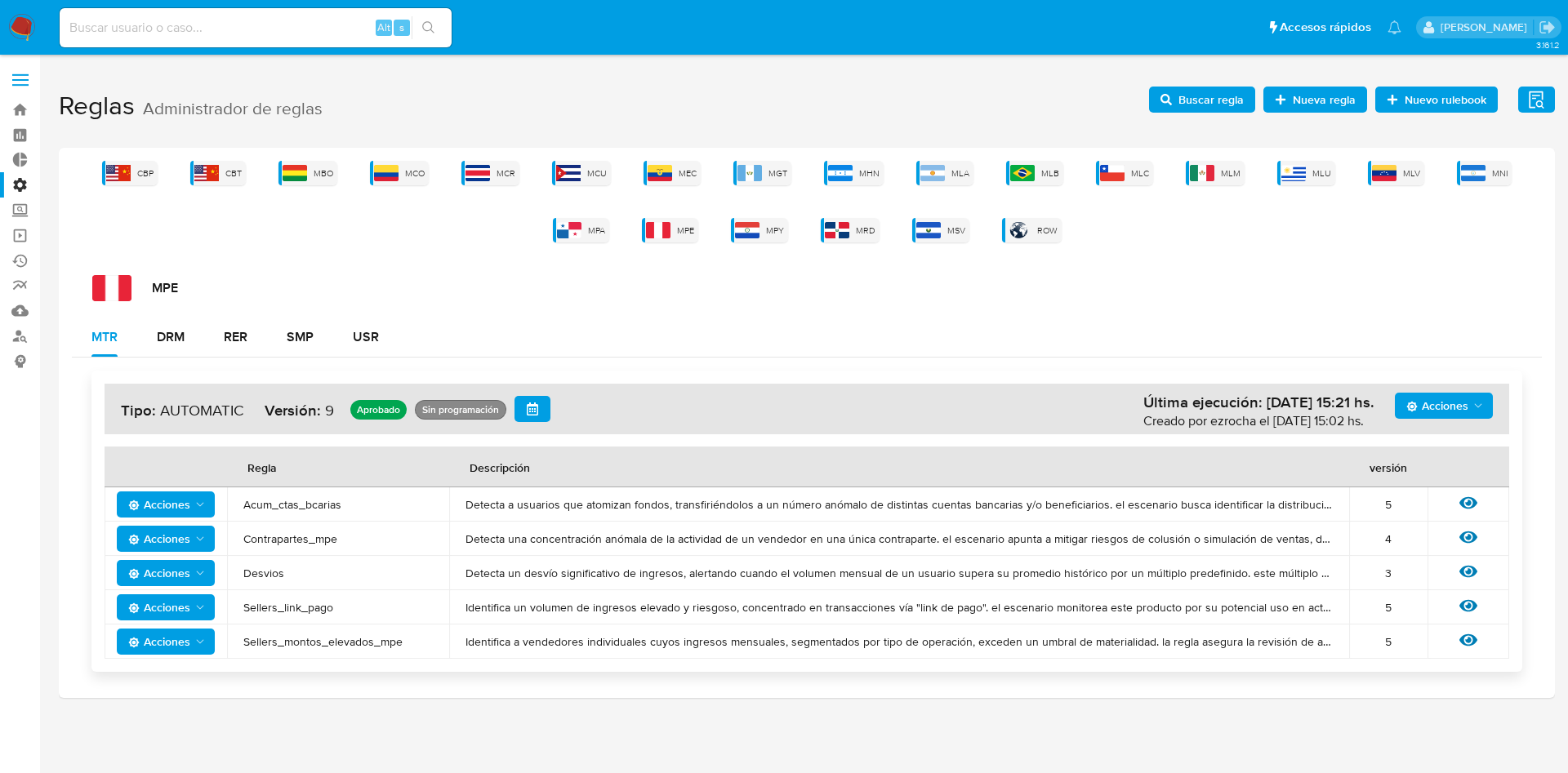
click at [328, 504] on span "Acum_ctas_bcarias" at bounding box center [337, 504] width 189 height 15
click at [294, 545] on span "Contrapartes_mpe" at bounding box center [337, 539] width 189 height 15
click at [1220, 176] on span "MLM" at bounding box center [1230, 173] width 20 height 12
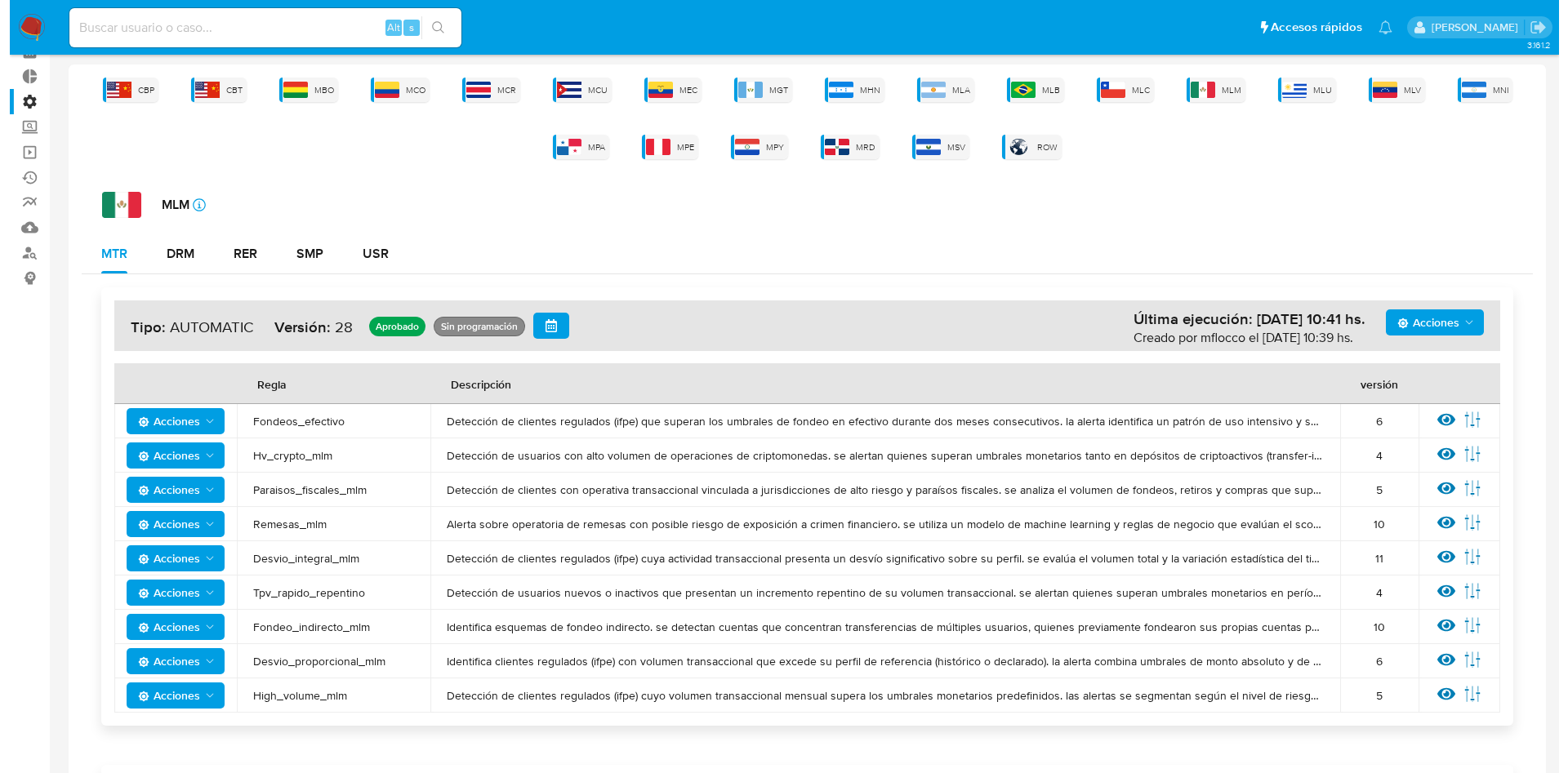
scroll to position [122, 0]
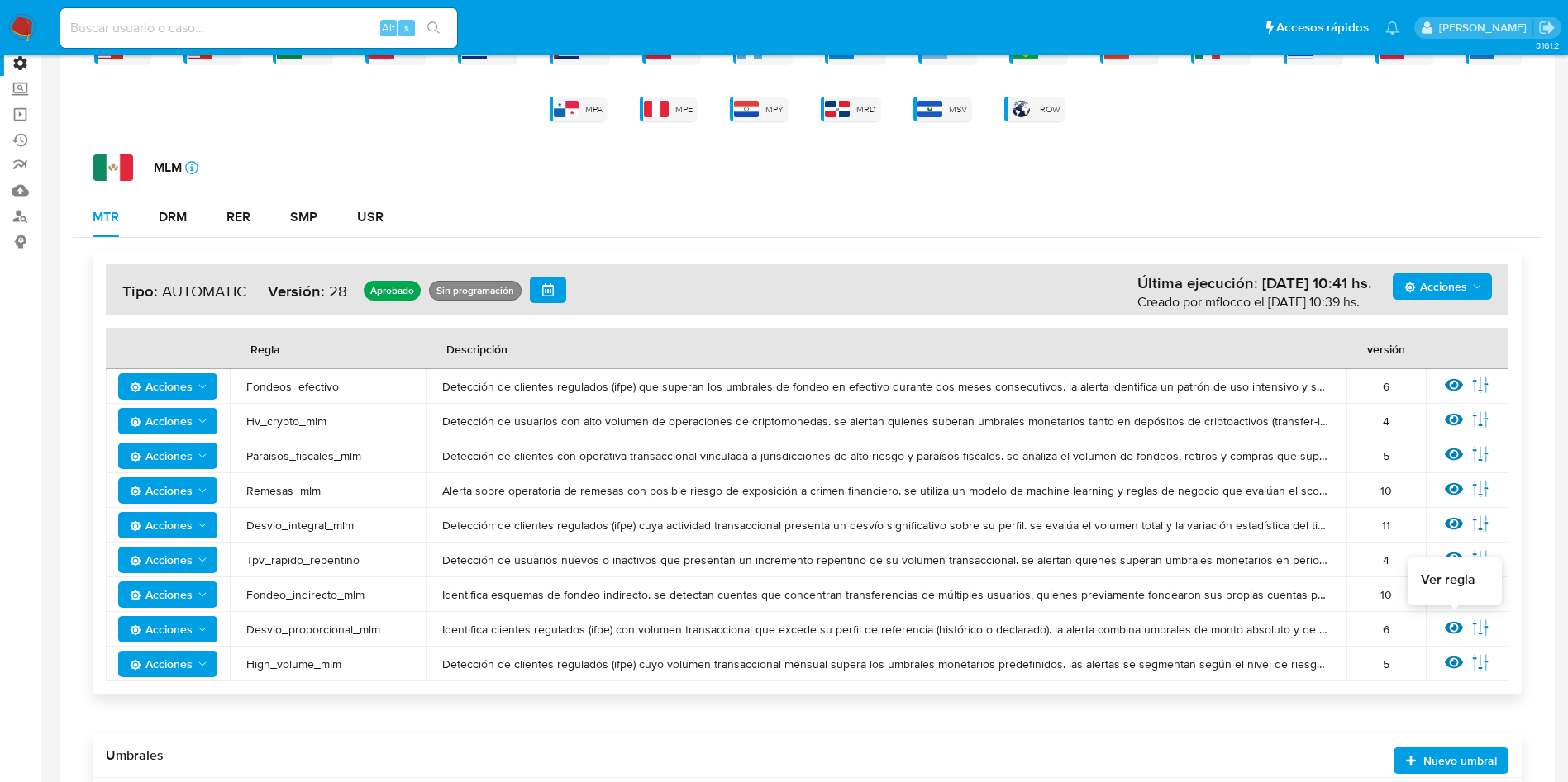
click at [1448, 623] on icon at bounding box center [1453, 627] width 18 height 18
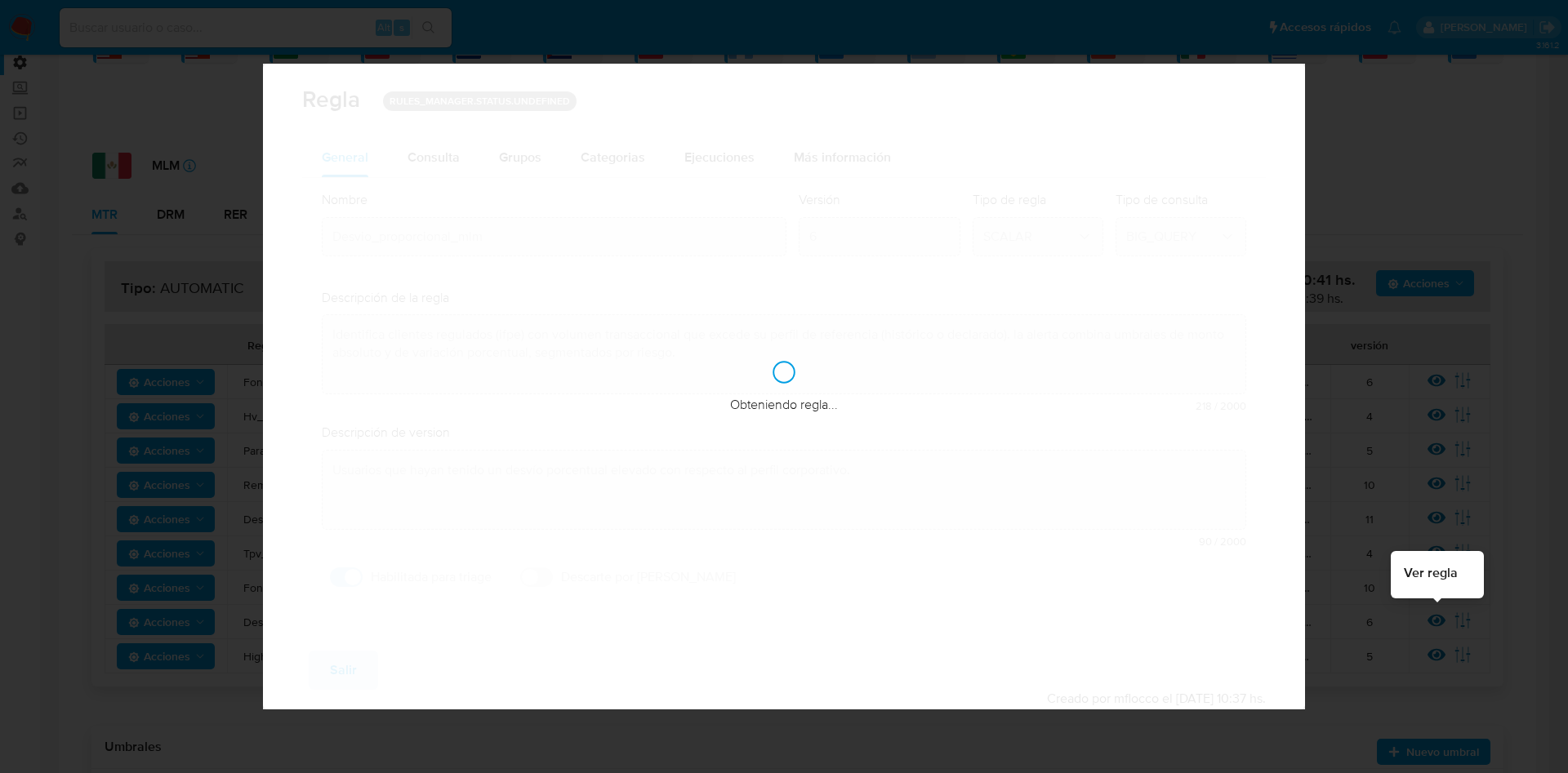
checkbox input "true"
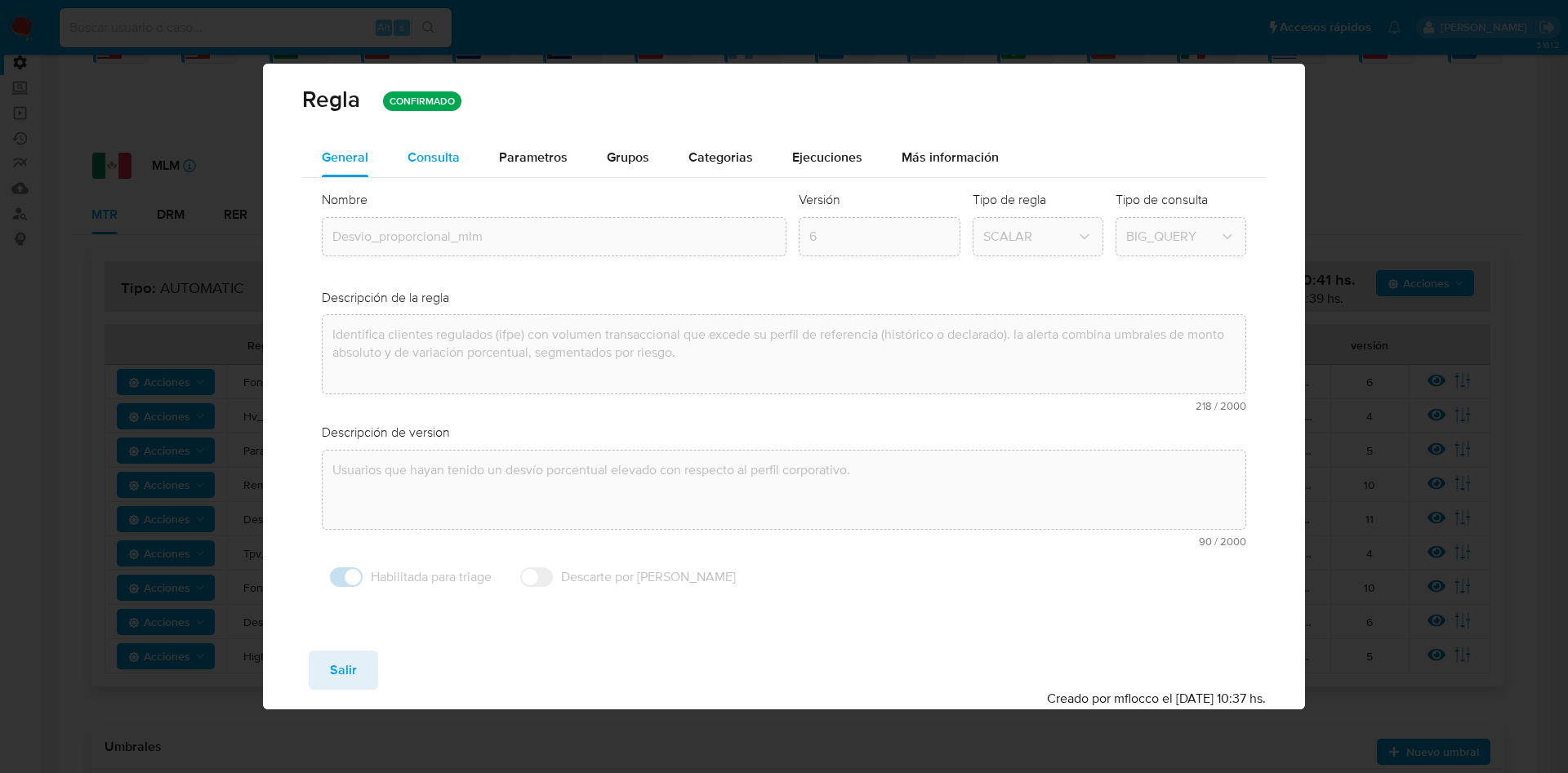
click at [423, 159] on span "Consulta" at bounding box center [433, 158] width 52 height 19
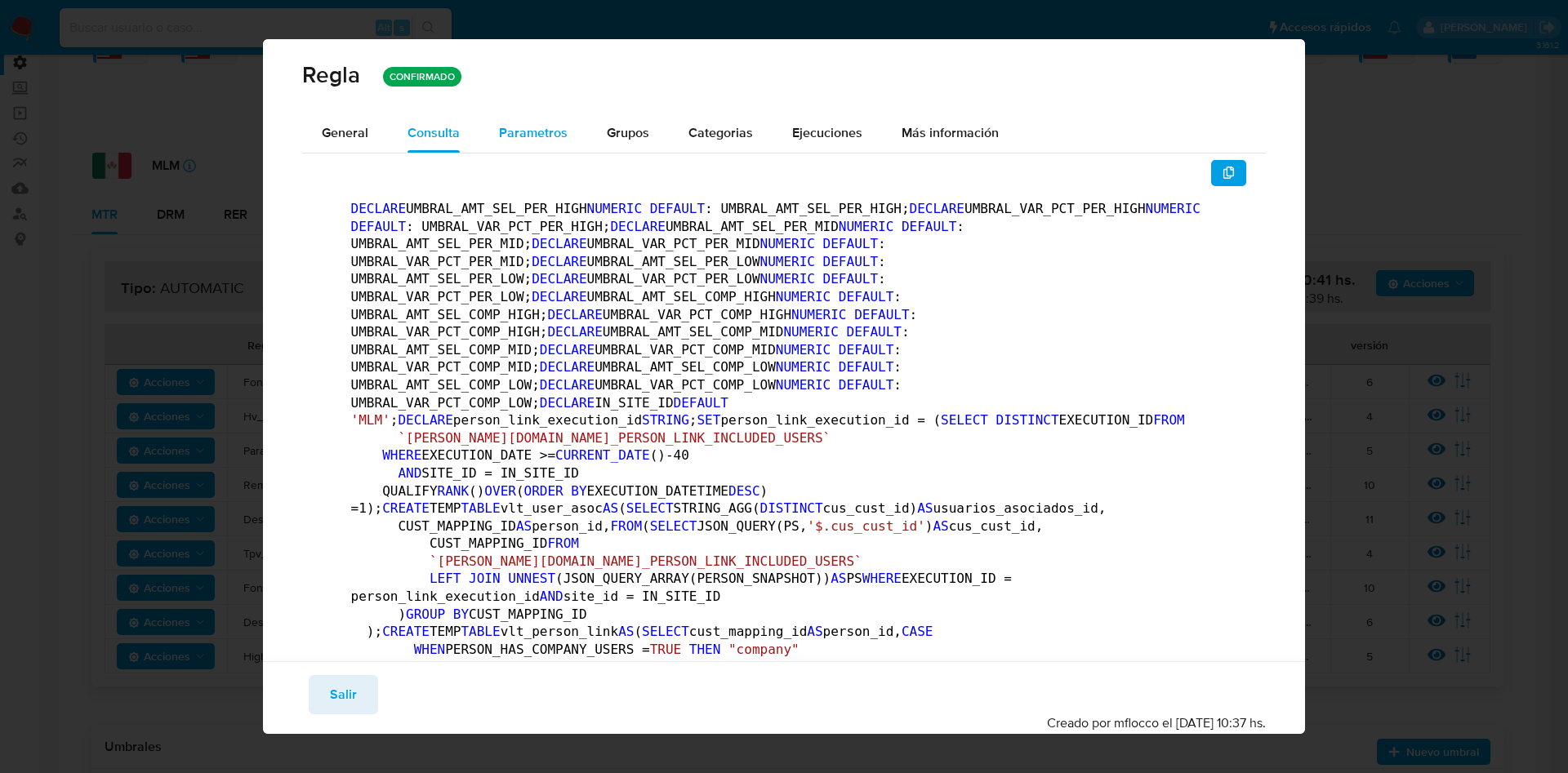
click at [537, 119] on div "Parametros" at bounding box center [533, 133] width 69 height 39
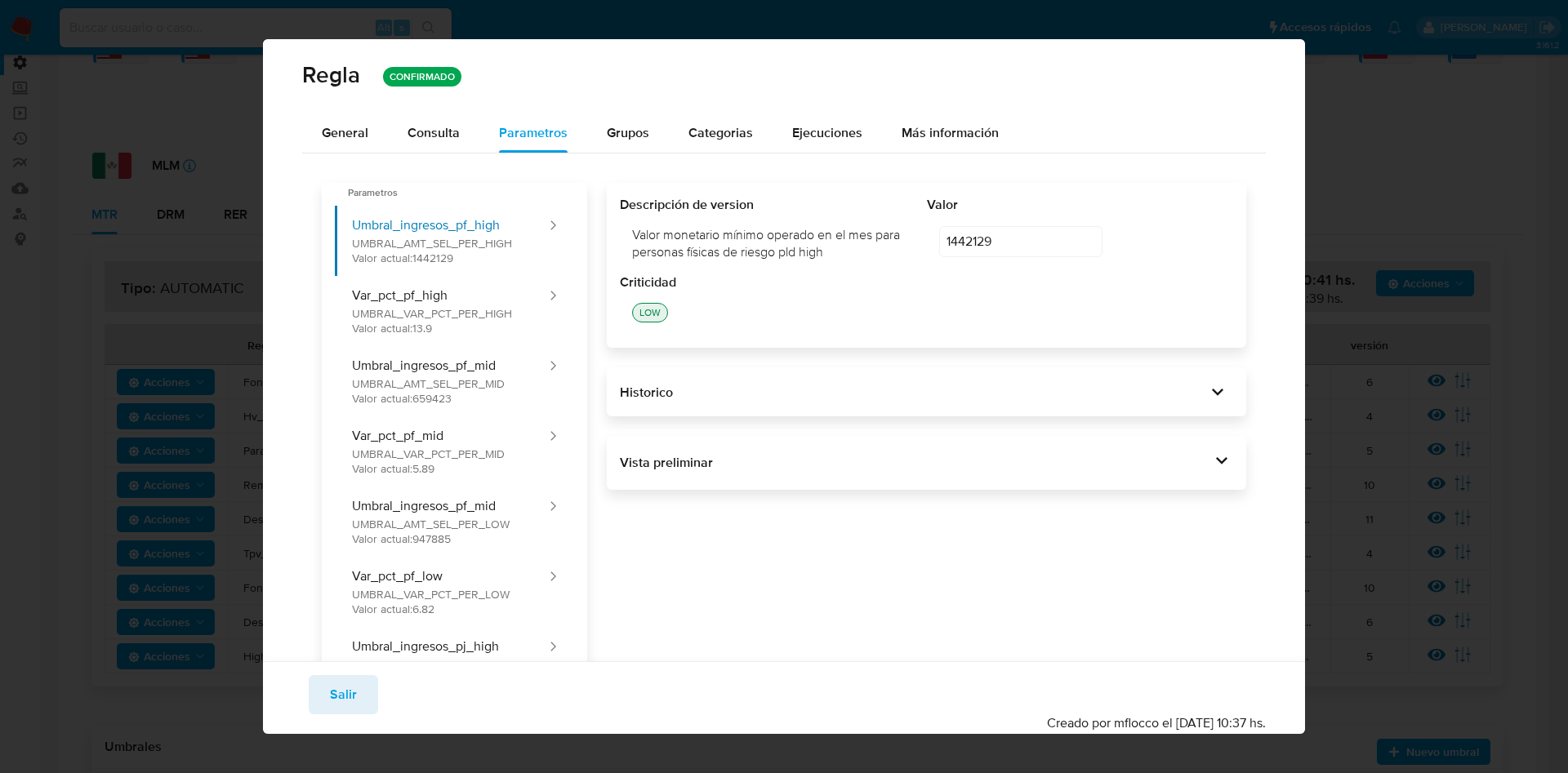
click at [1177, 482] on div "Vista preliminar DECLARE UMBRAL_AMT_SEL_PER_HIGH NUMERIC DEFAULT 1442129 ; DECL…" at bounding box center [927, 463] width 640 height 54
click at [1177, 462] on div "Vista preliminar" at bounding box center [915, 462] width 591 height 18
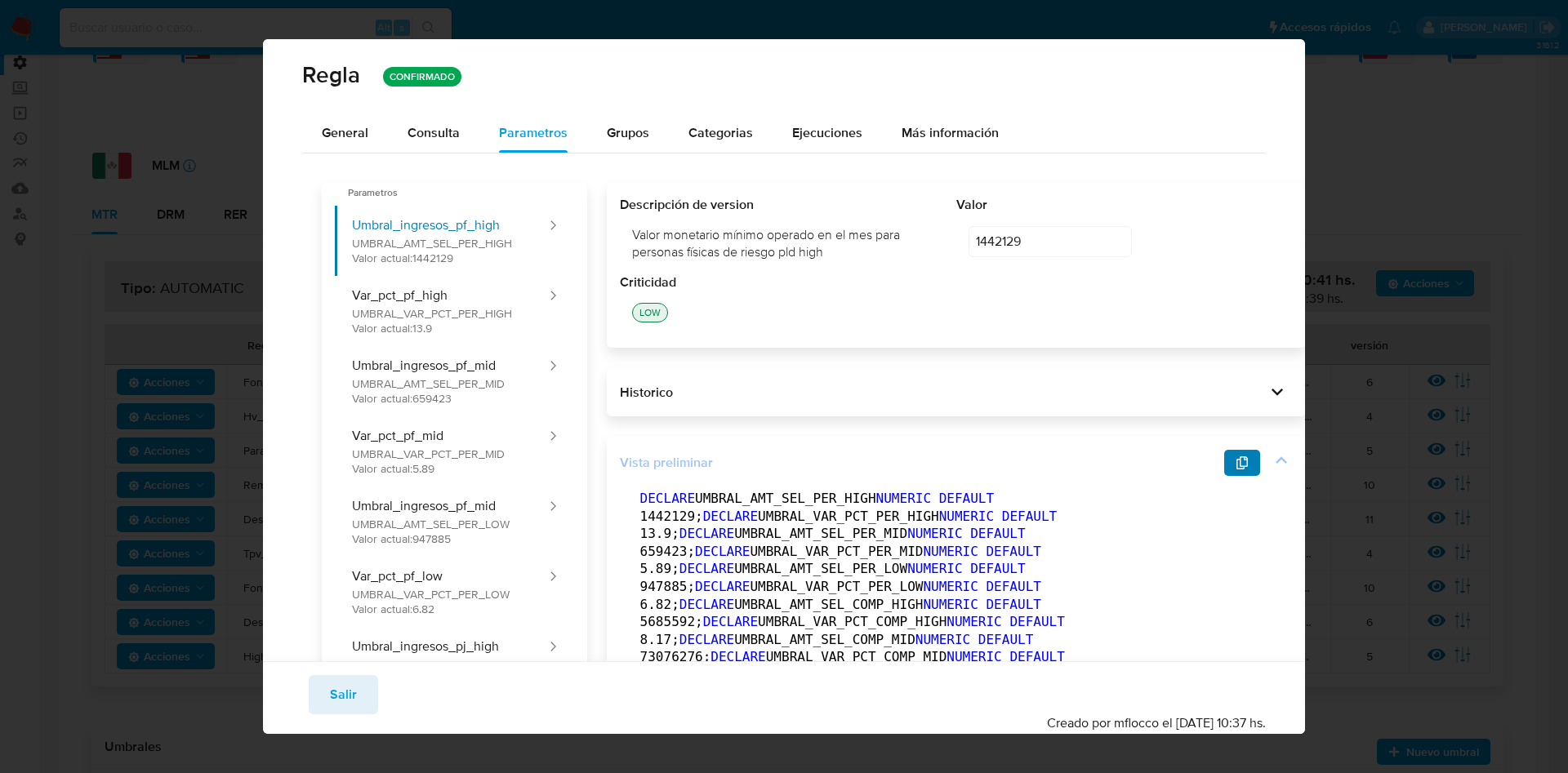
click at [1235, 451] on span "button" at bounding box center [1242, 462] width 13 height 23
click at [1235, 454] on span "button" at bounding box center [1242, 462] width 13 height 23
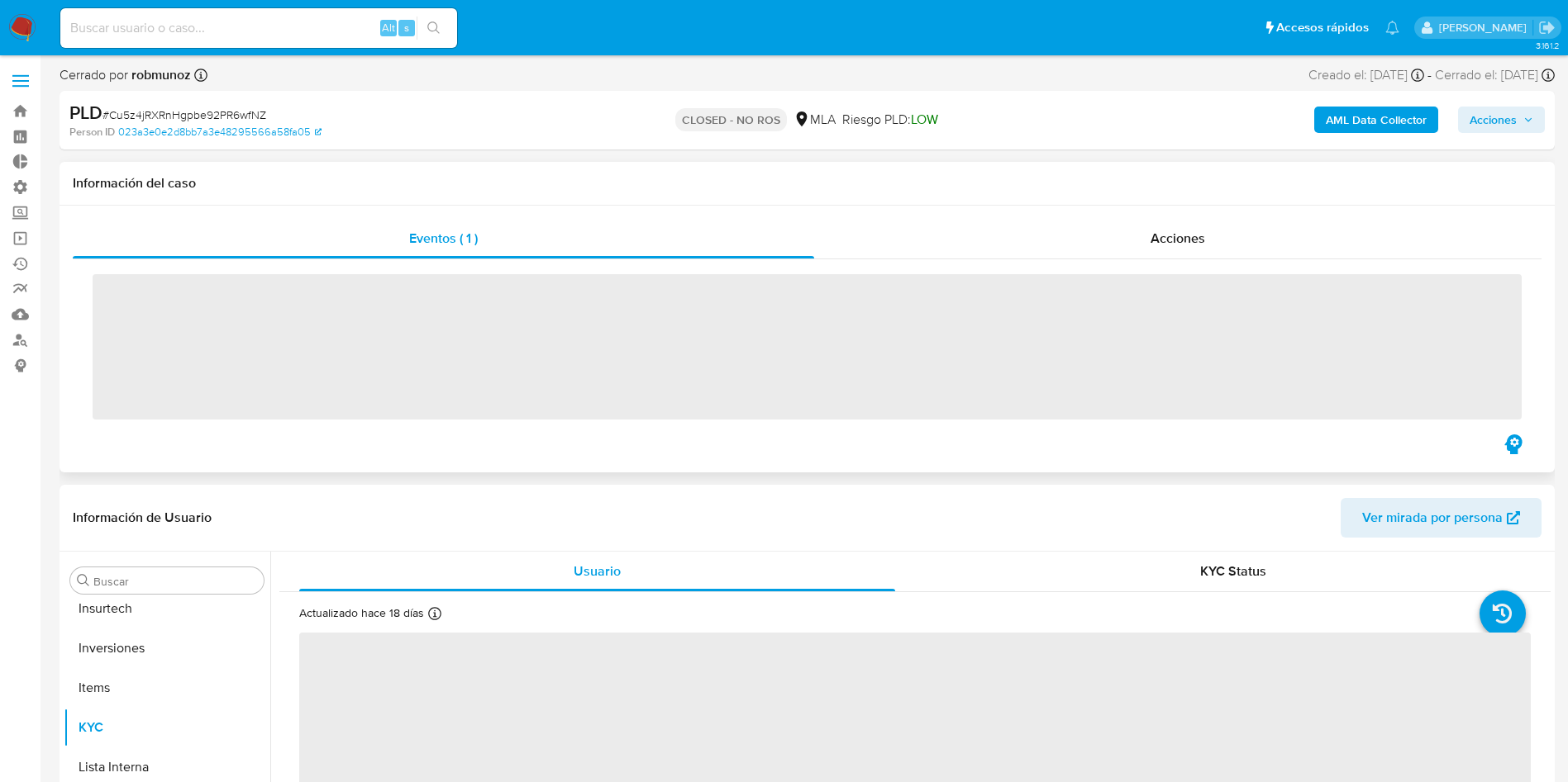
scroll to position [857, 0]
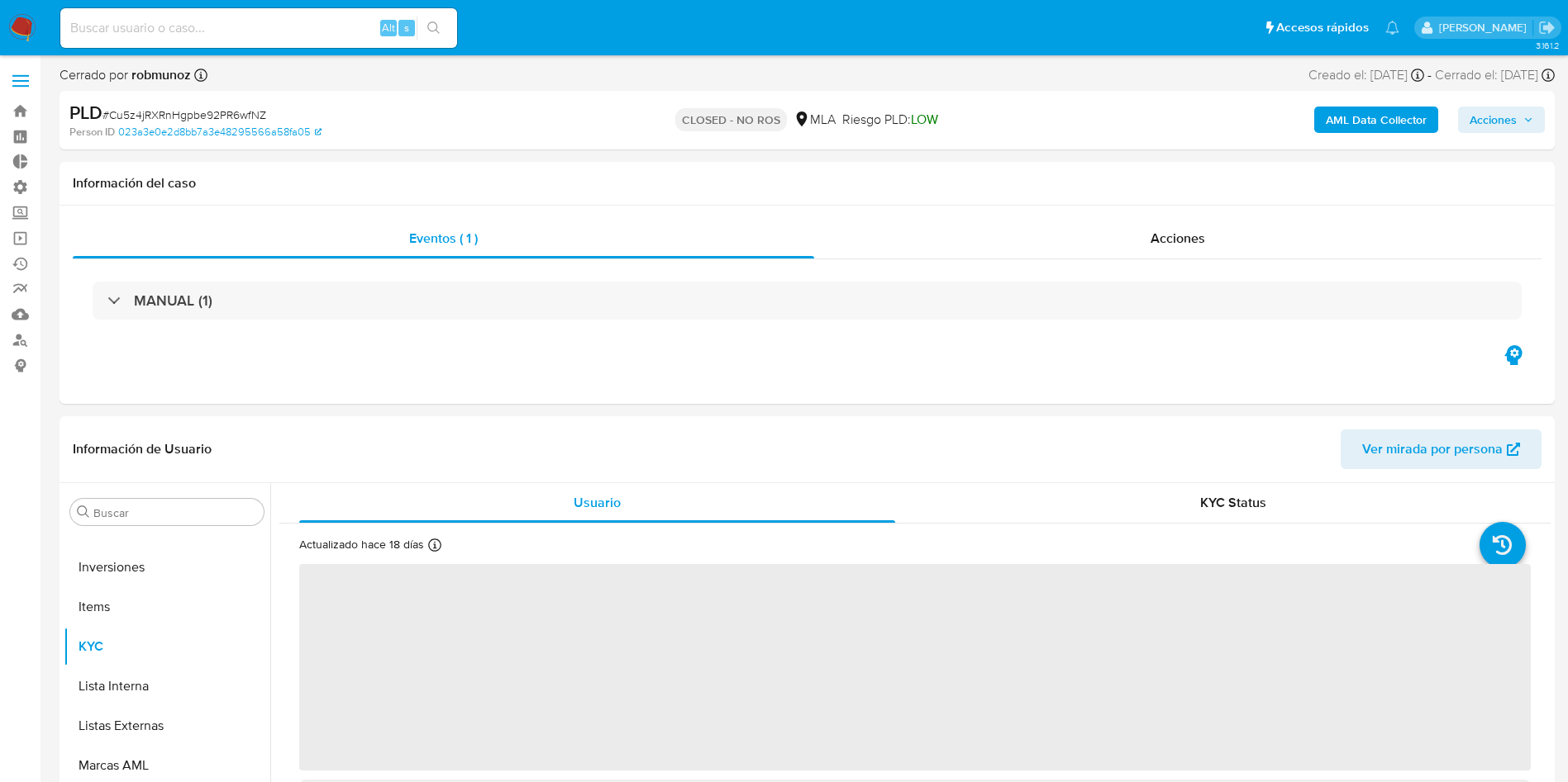
select select "10"
